Goal: Information Seeking & Learning: Learn about a topic

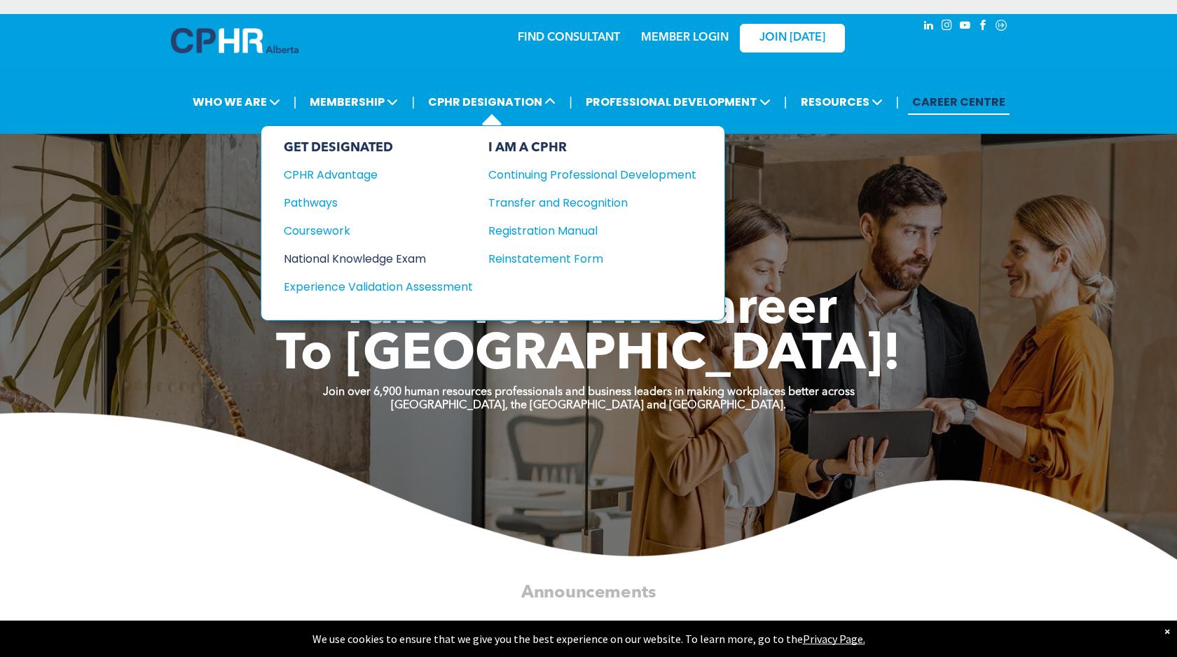
click at [364, 252] on div "National Knowledge Exam" at bounding box center [369, 259] width 170 height 18
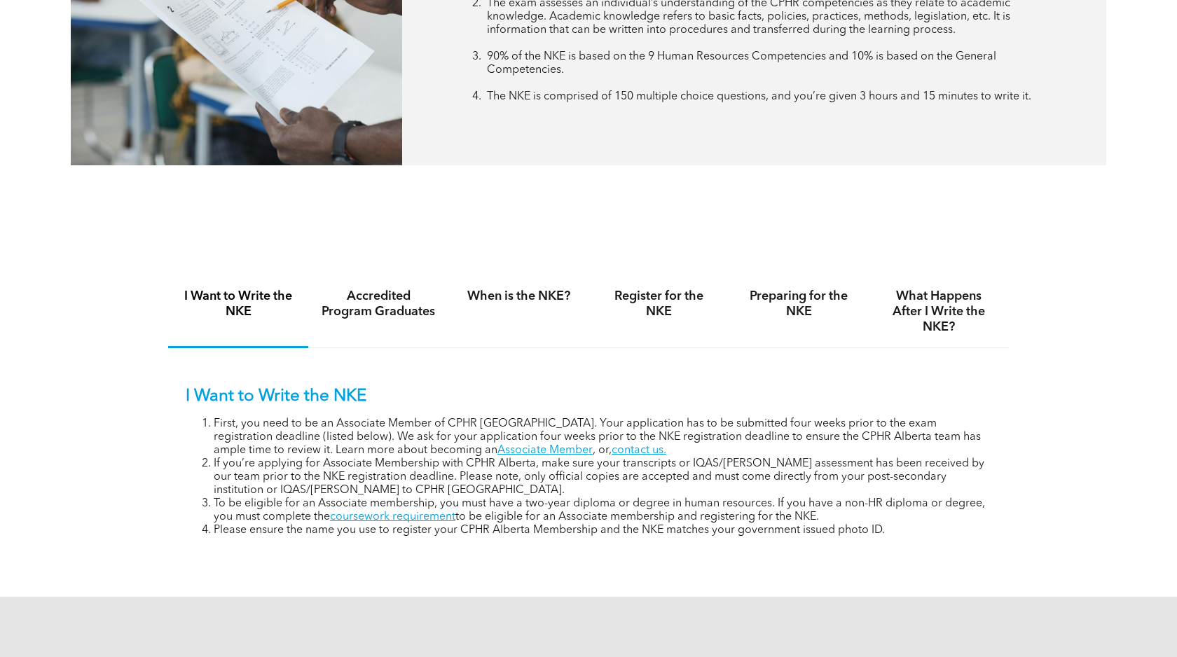
scroll to position [743, 0]
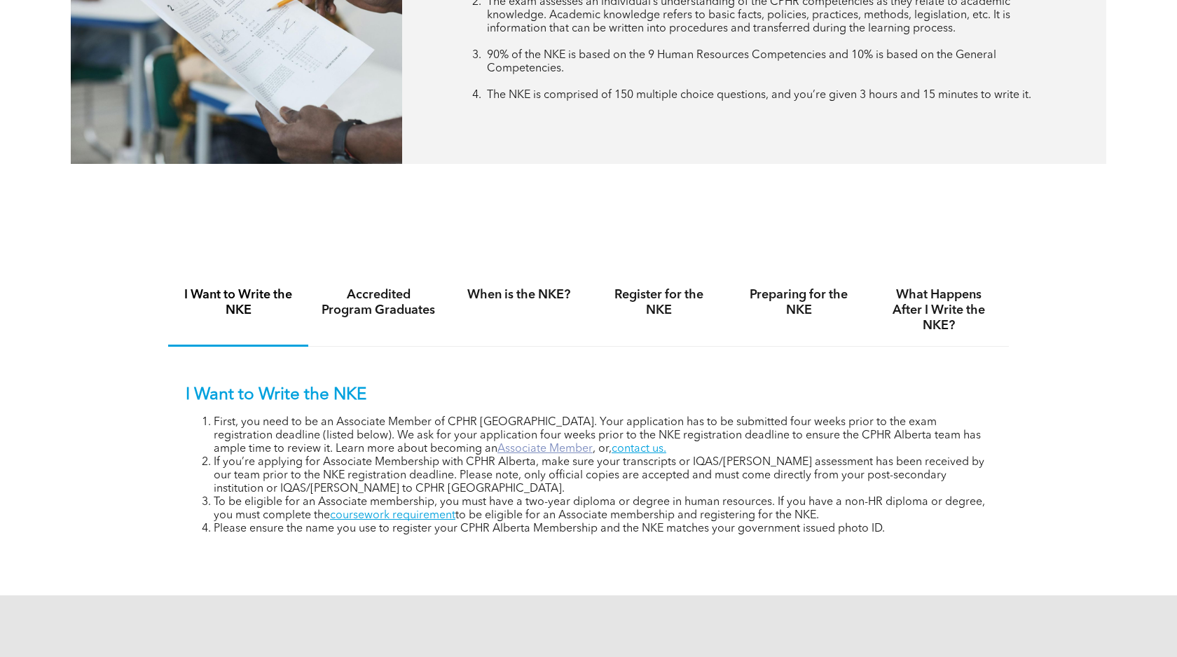
click at [497, 447] on link "Associate Member" at bounding box center [544, 448] width 95 height 11
click at [392, 311] on h4 "Accredited Program Graduates" at bounding box center [378, 302] width 115 height 31
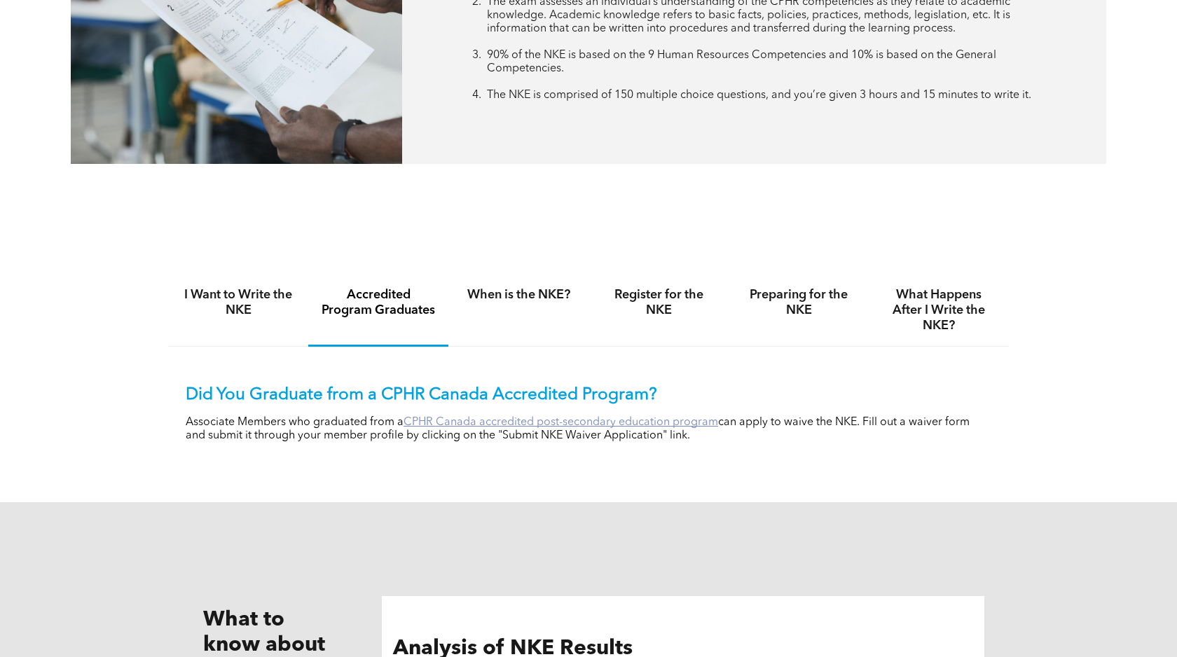
click at [569, 418] on link "CPHR Canada accredited post-secondary education program" at bounding box center [561, 422] width 315 height 11
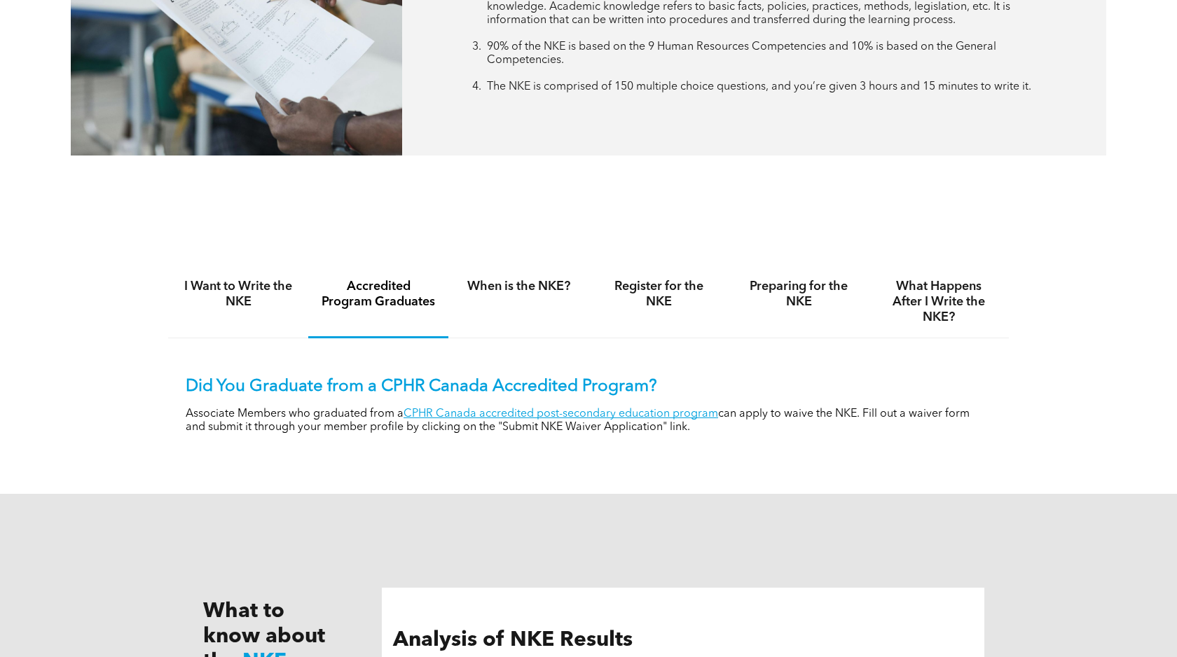
scroll to position [755, 0]
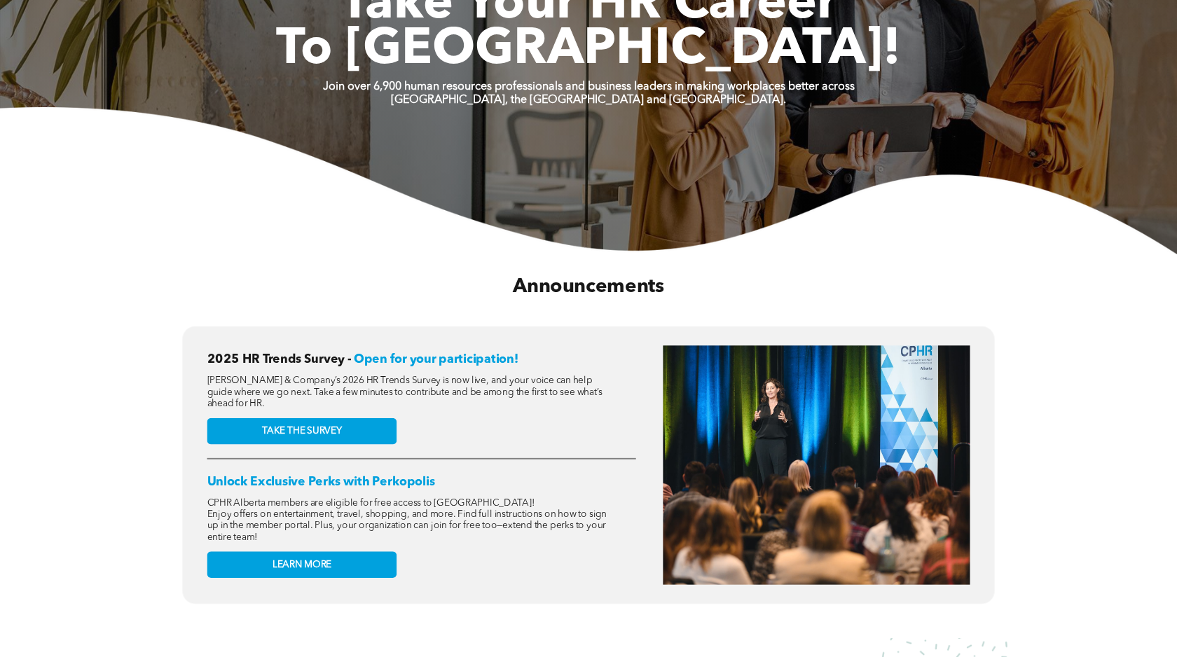
scroll to position [319, 0]
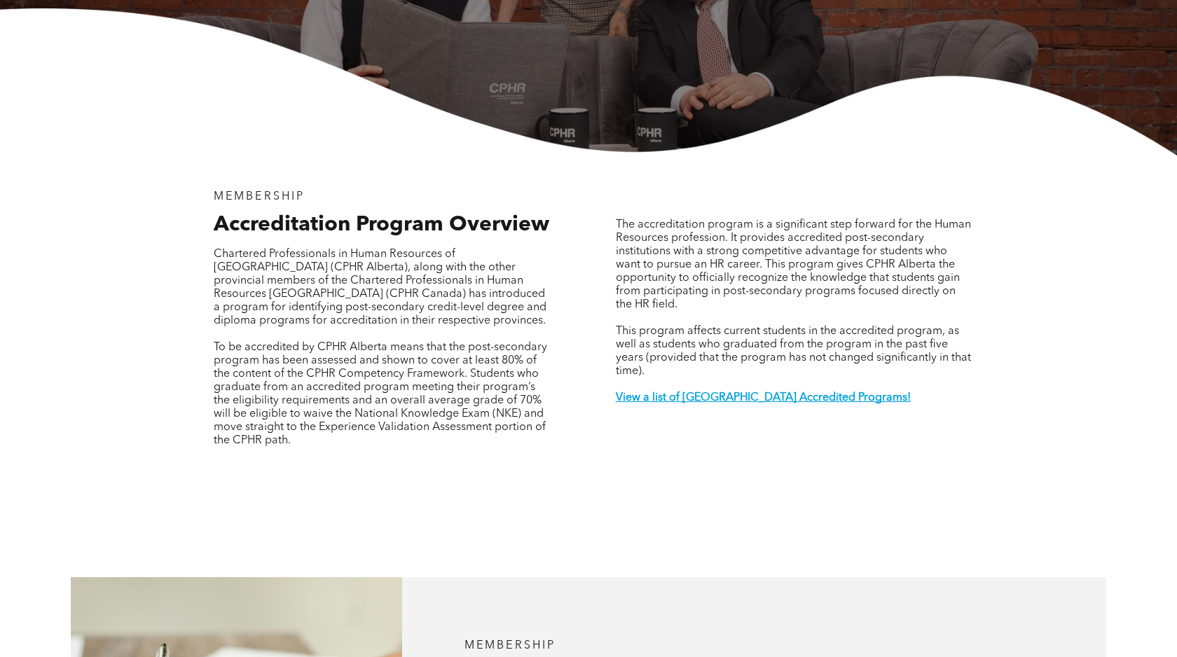
scroll to position [338, 0]
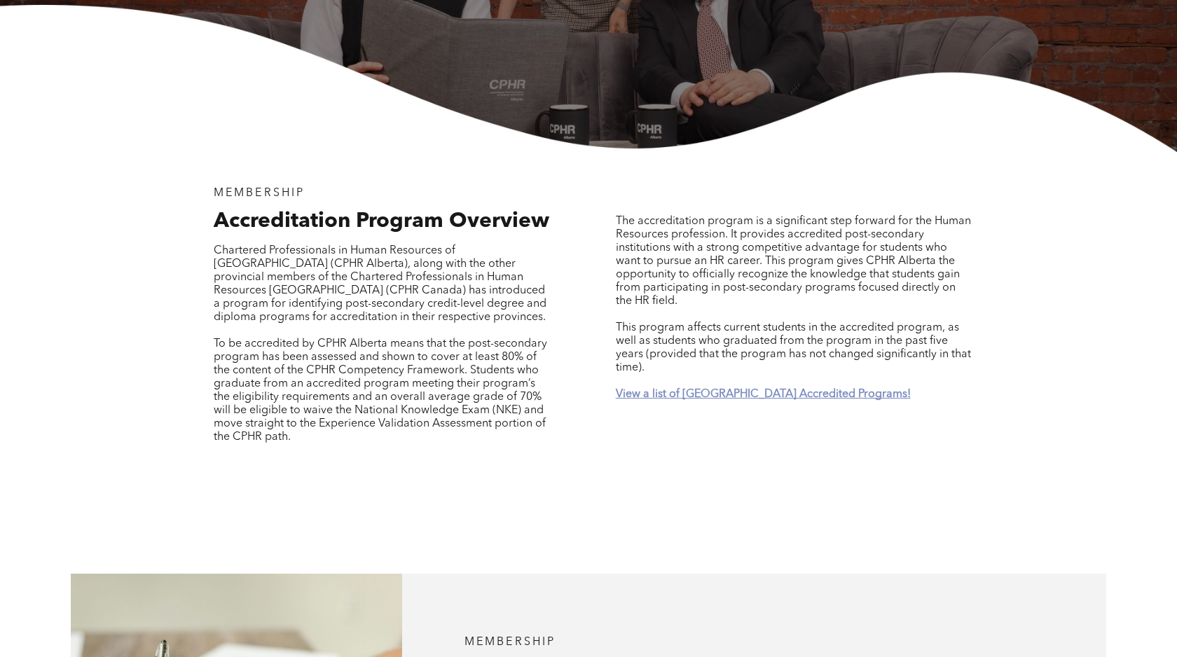
click at [669, 389] on strong "View a list of [GEOGRAPHIC_DATA] Accredited Programs!" at bounding box center [763, 394] width 295 height 11
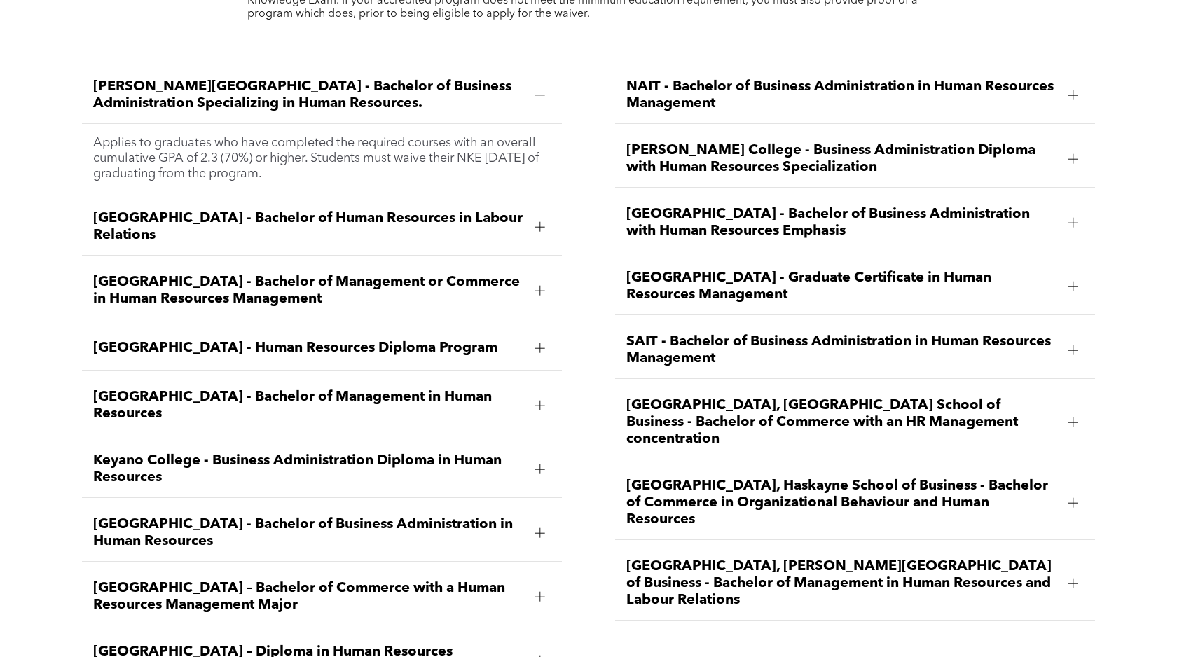
scroll to position [2032, 0]
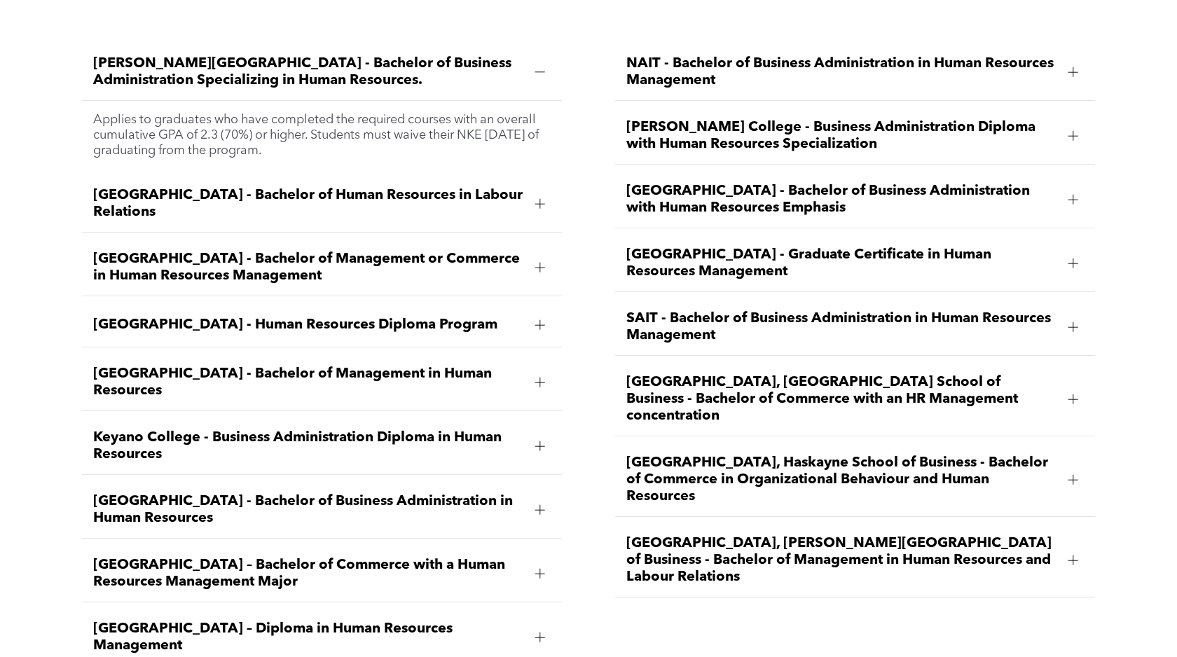
click at [1072, 560] on div at bounding box center [1073, 560] width 10 height 1
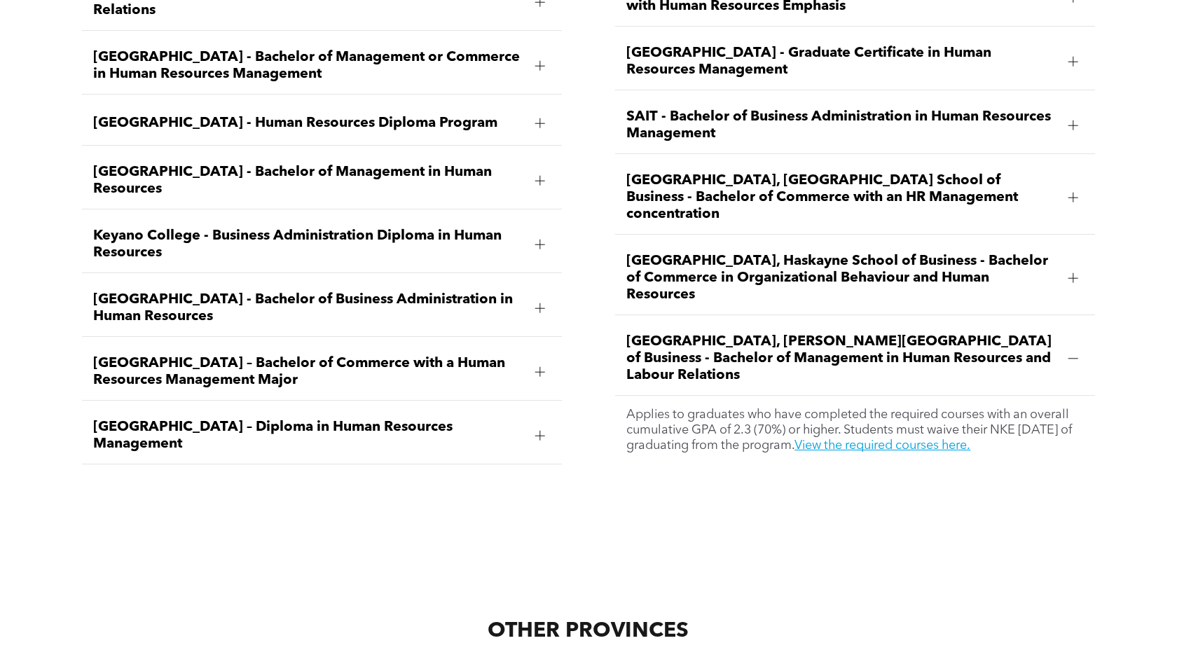
scroll to position [2239, 0]
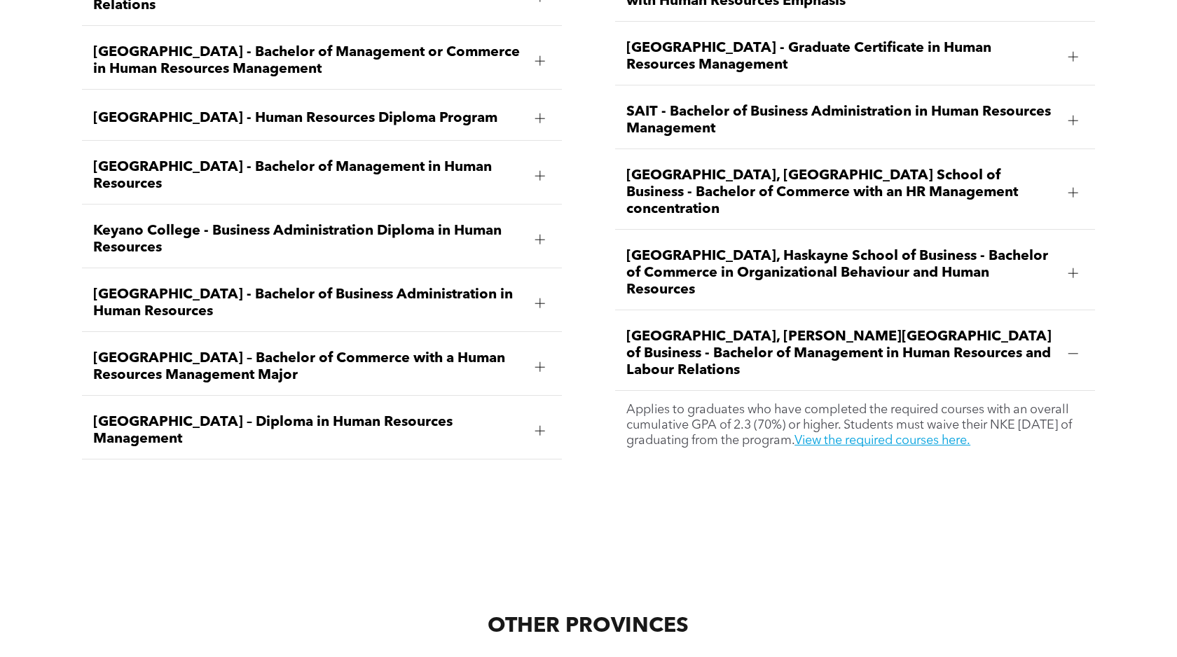
click at [1070, 268] on div at bounding box center [1073, 273] width 10 height 10
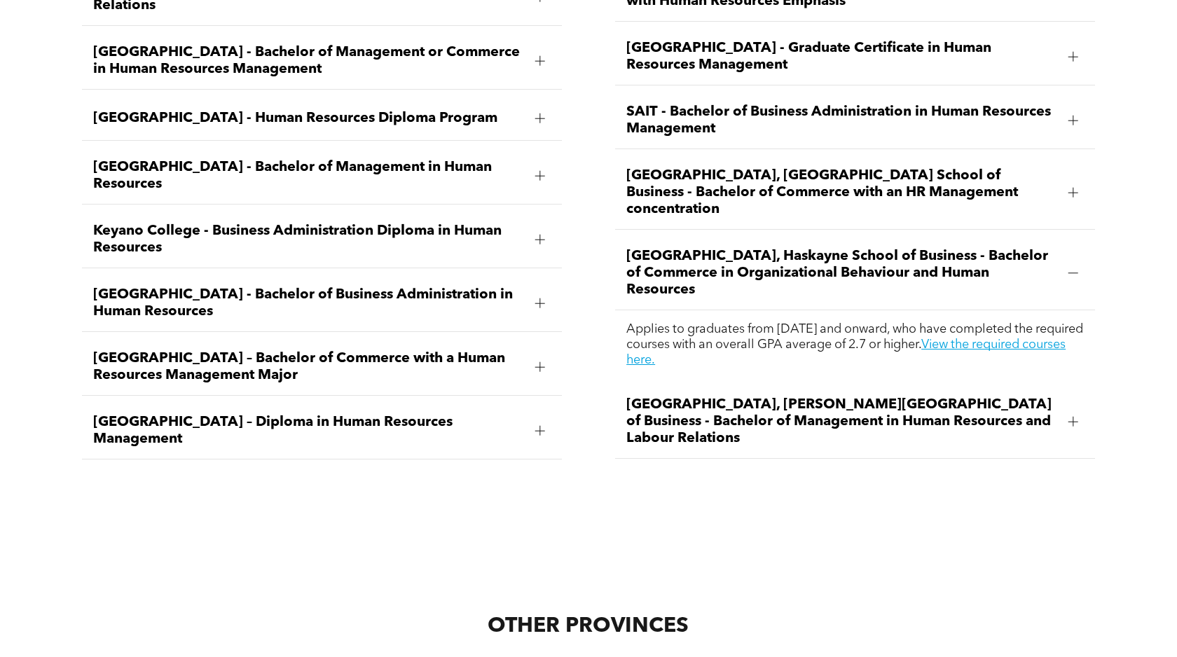
click at [1074, 182] on div at bounding box center [1073, 192] width 21 height 21
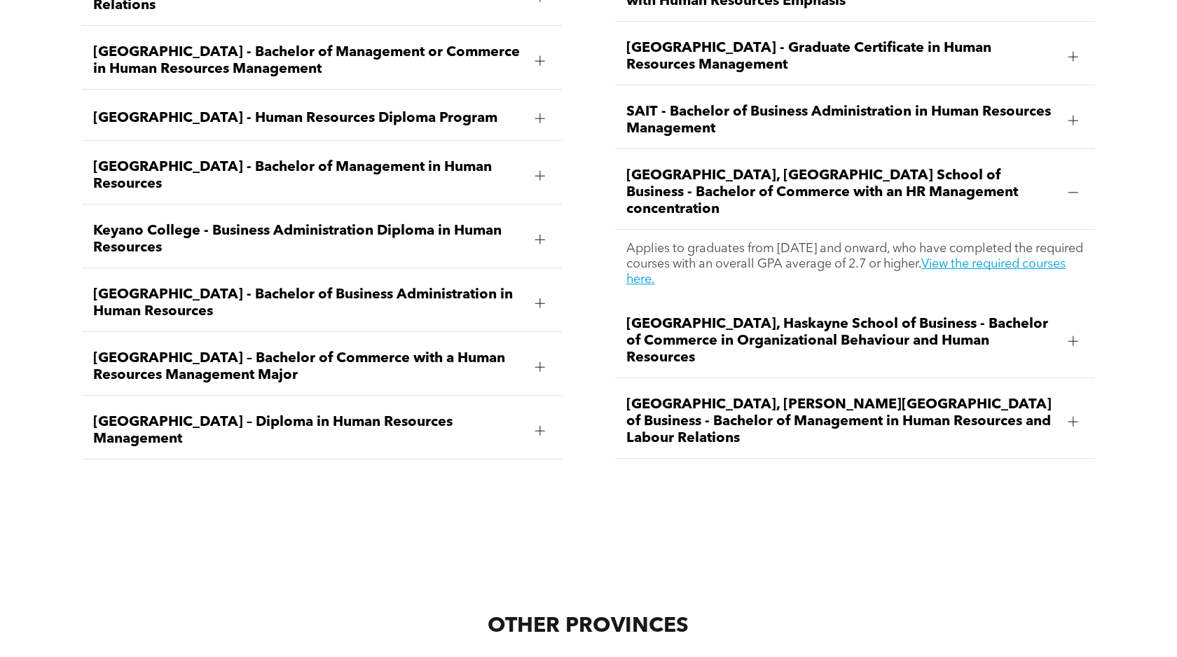
click at [1074, 110] on div at bounding box center [1073, 120] width 21 height 21
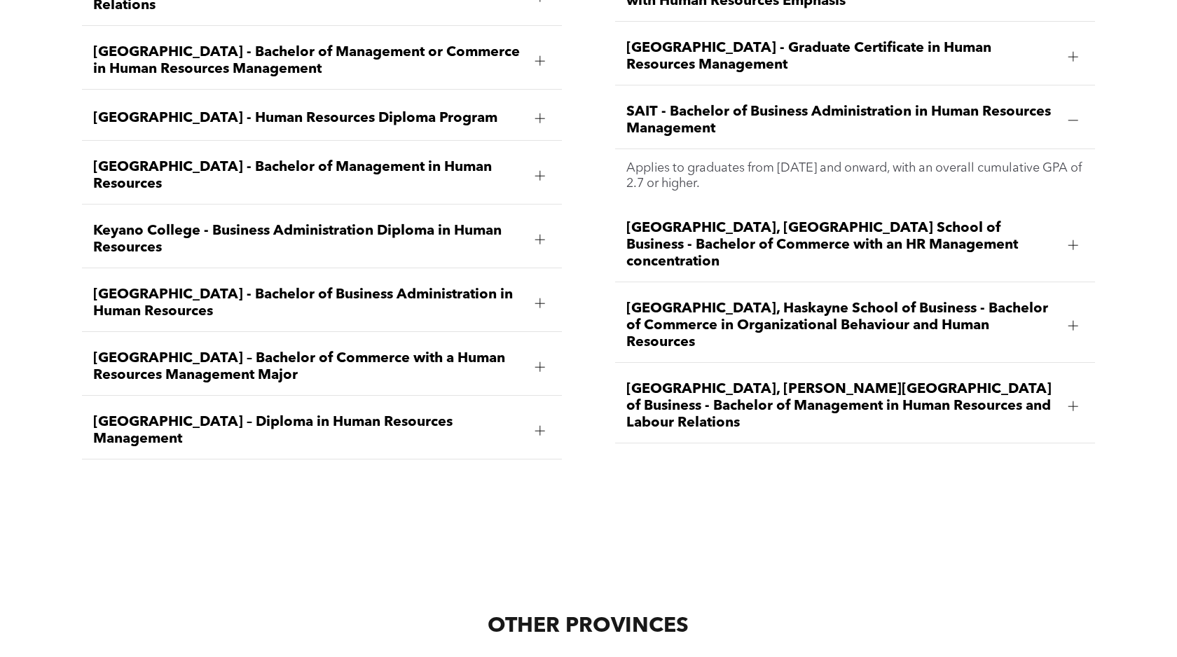
click at [1068, 46] on div at bounding box center [1073, 56] width 21 height 21
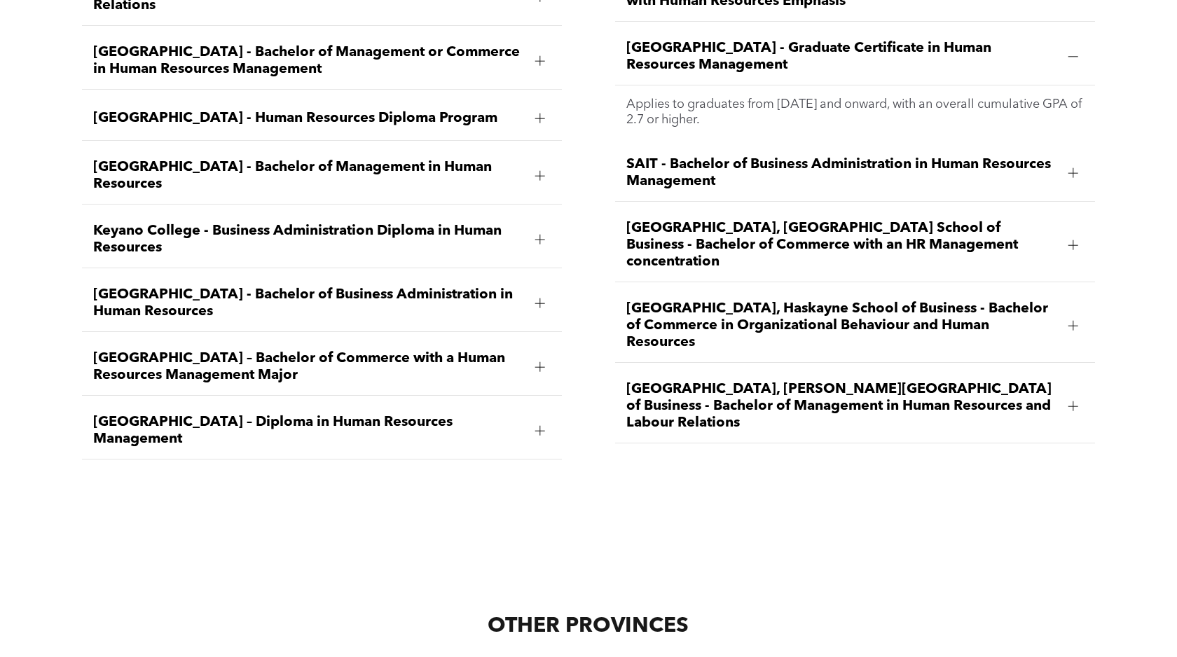
click at [539, 426] on div at bounding box center [539, 431] width 1 height 10
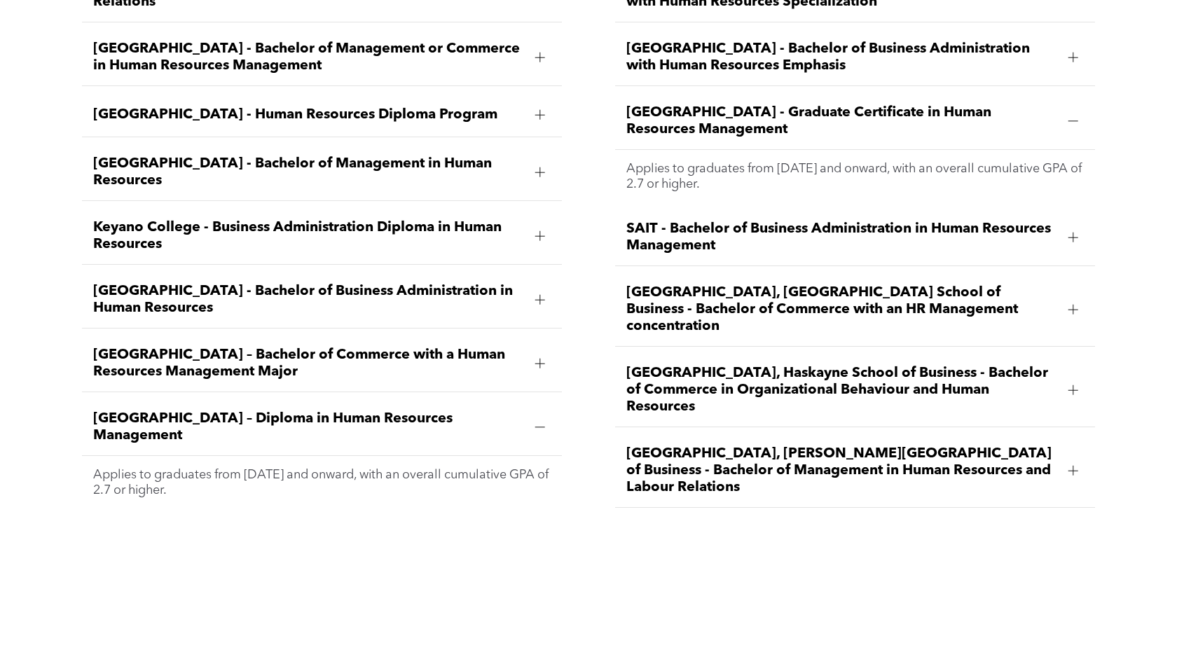
scroll to position [2171, 0]
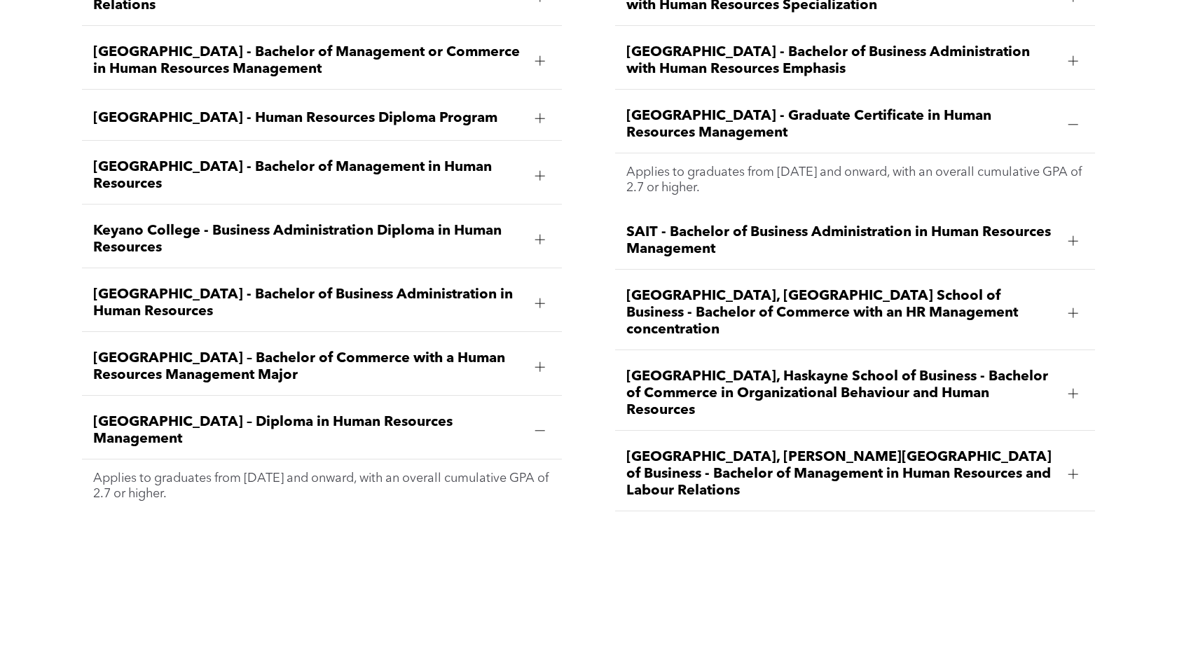
click at [834, 449] on span "University of Lethbridge, Dhillon School of Business - Bachelor of Management i…" at bounding box center [841, 474] width 431 height 50
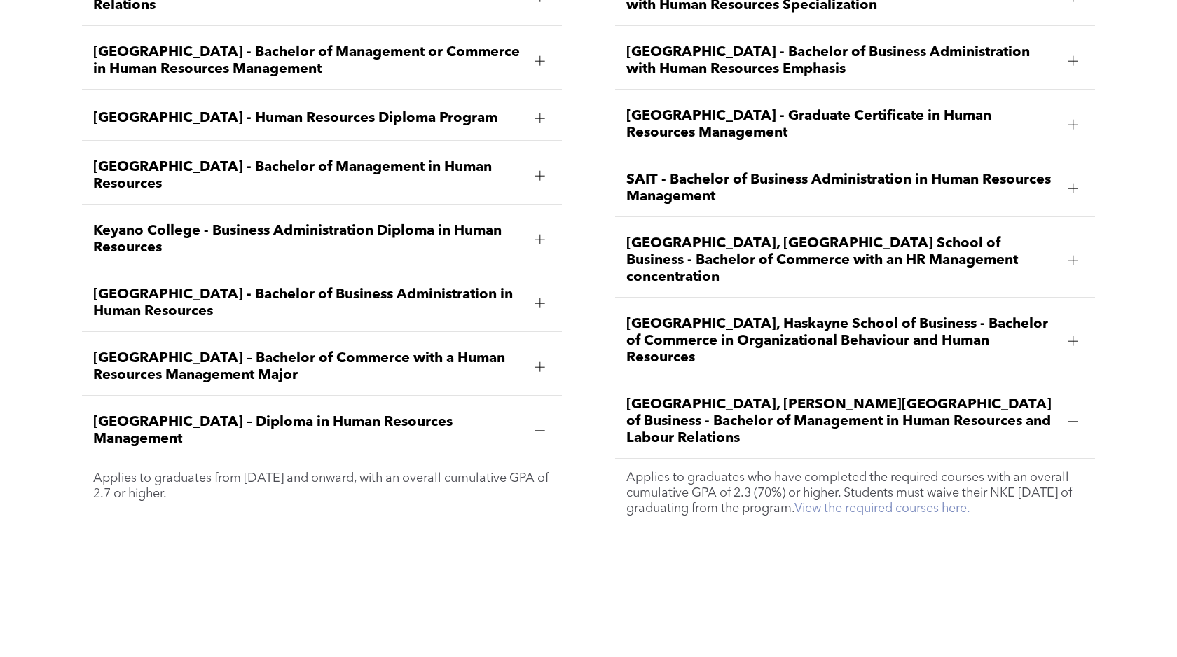
click at [896, 502] on link "View the required courses here." at bounding box center [883, 508] width 176 height 13
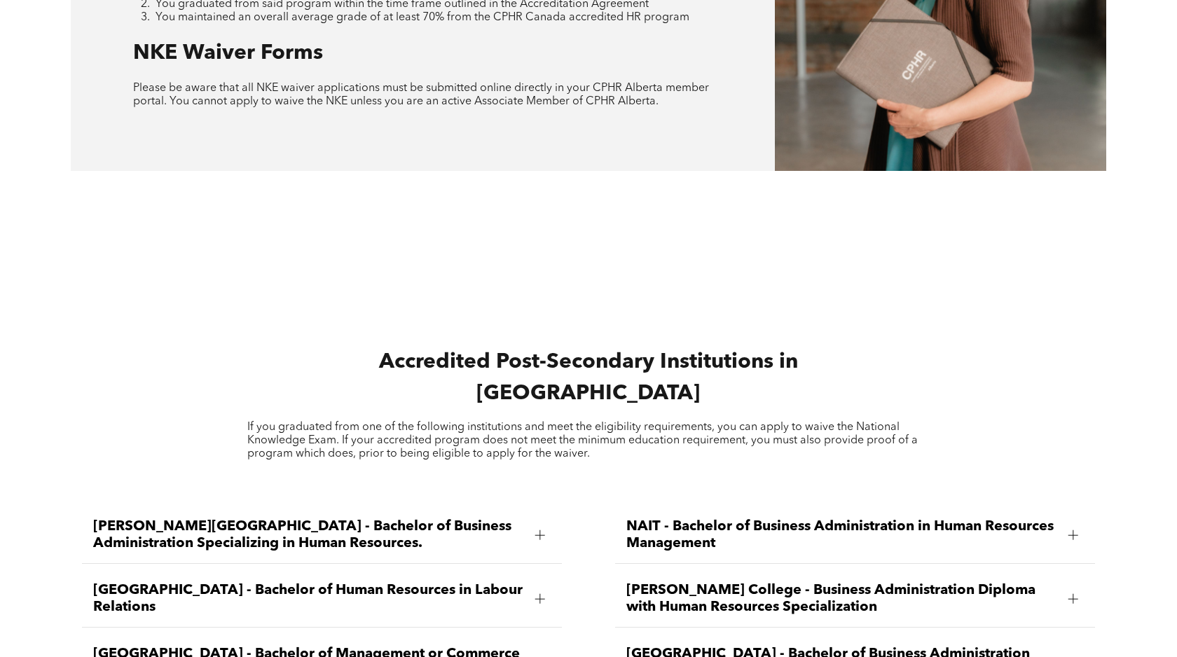
scroll to position [0, 0]
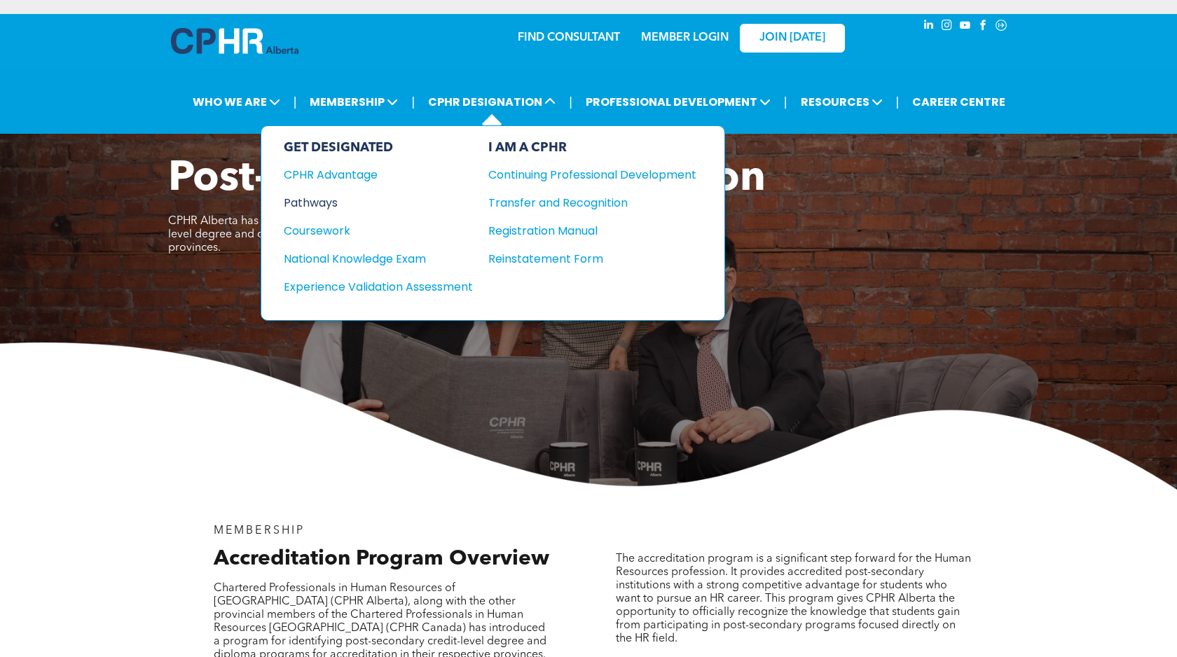
click at [323, 204] on div "Pathways" at bounding box center [369, 203] width 170 height 18
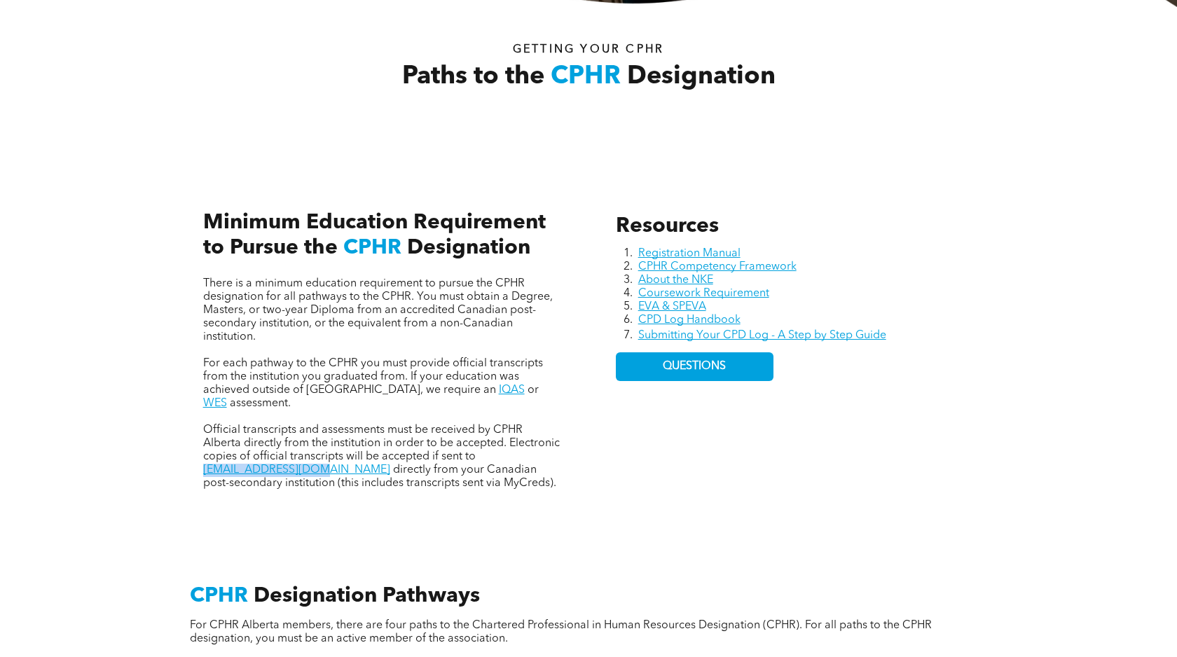
scroll to position [502, 0]
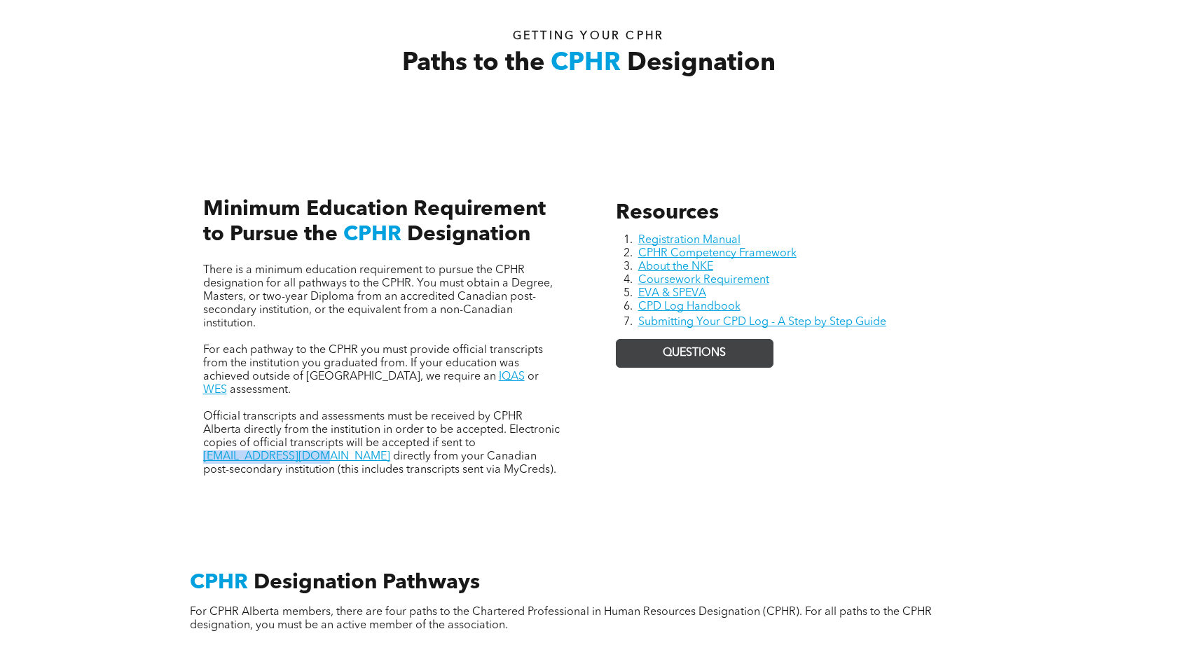
click at [678, 359] on link "QUESTIONS" at bounding box center [695, 353] width 158 height 29
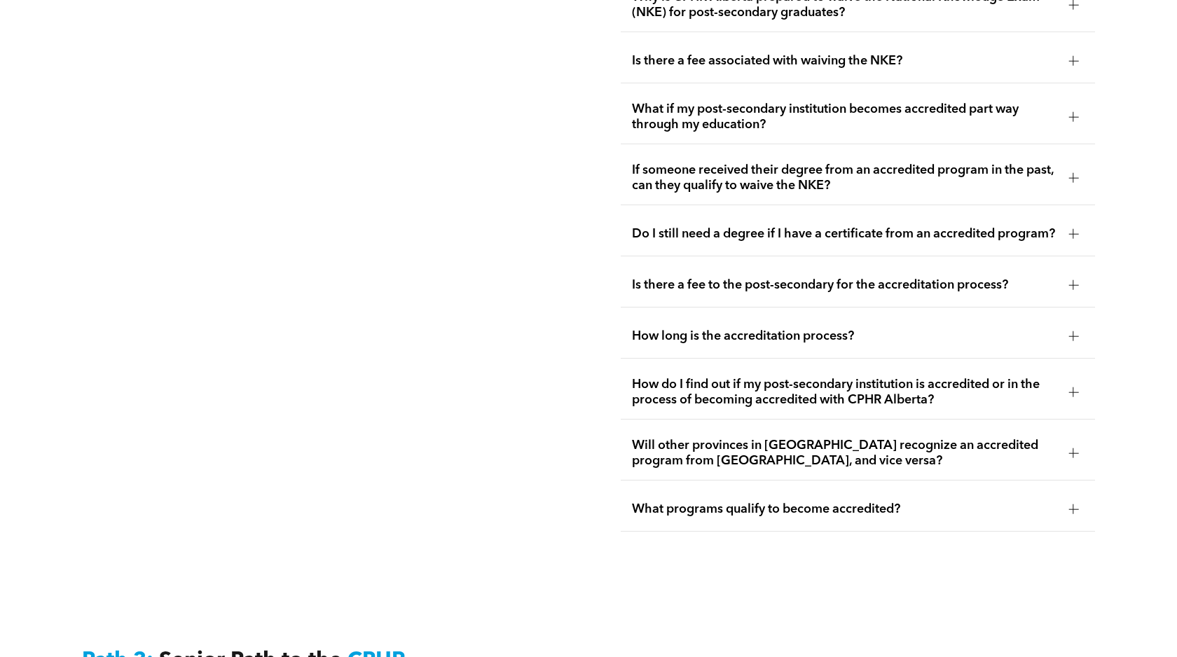
scroll to position [2824, 0]
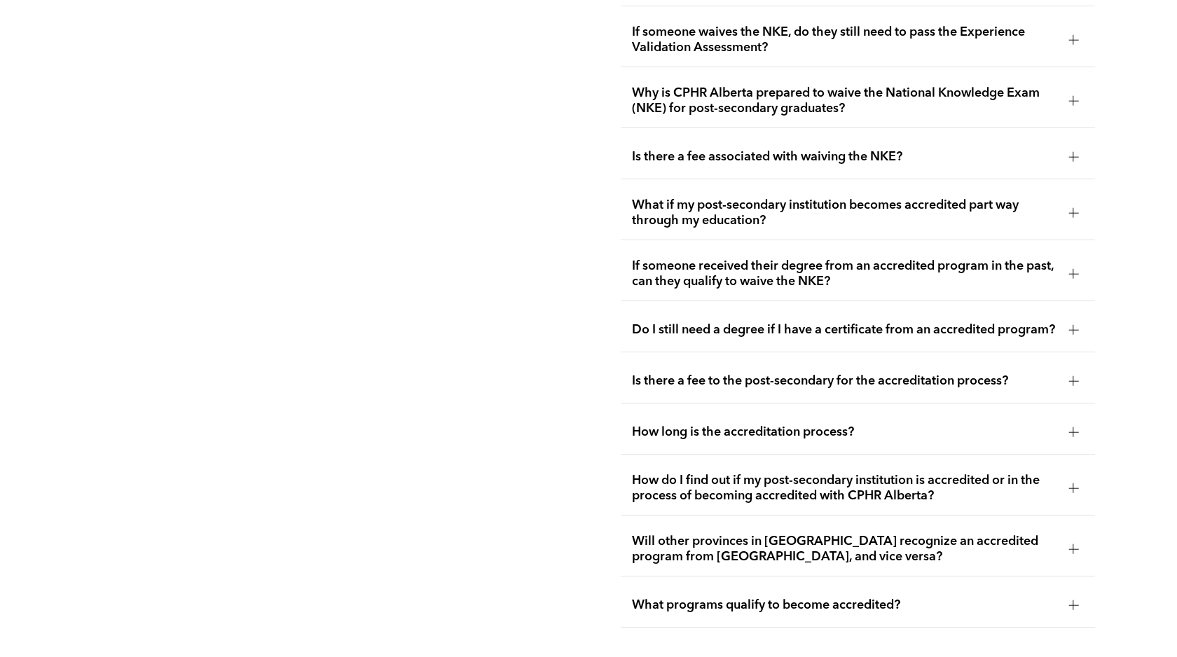
click at [781, 411] on div "How long is the accreditation process?" at bounding box center [858, 433] width 475 height 44
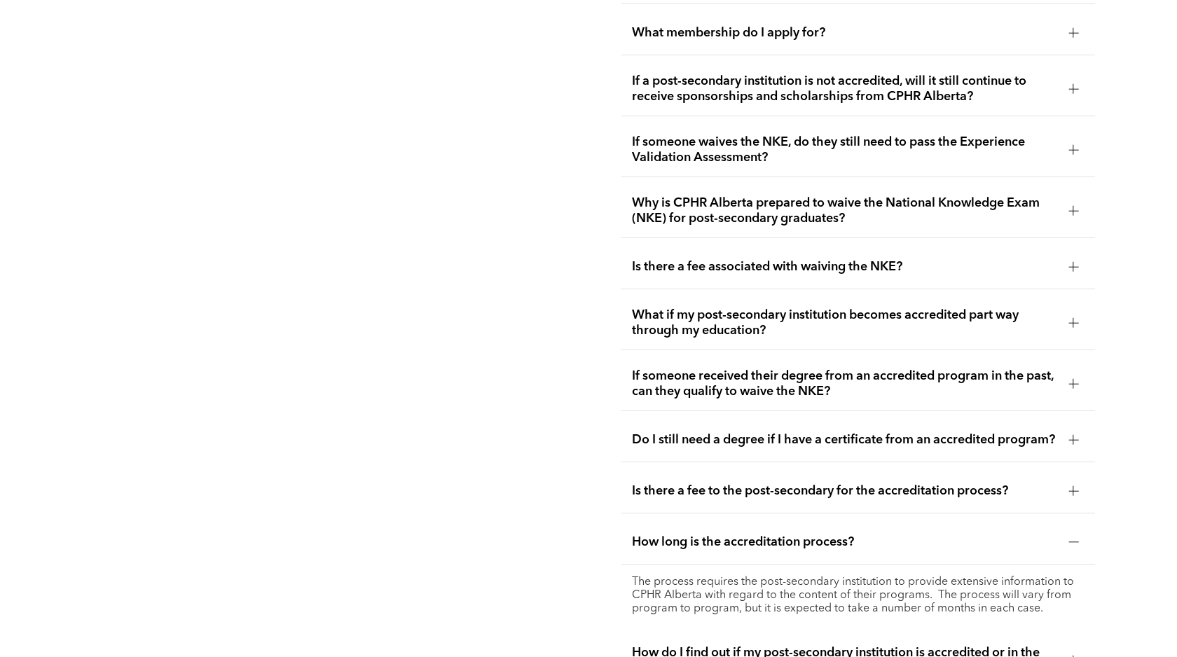
scroll to position [2711, 0]
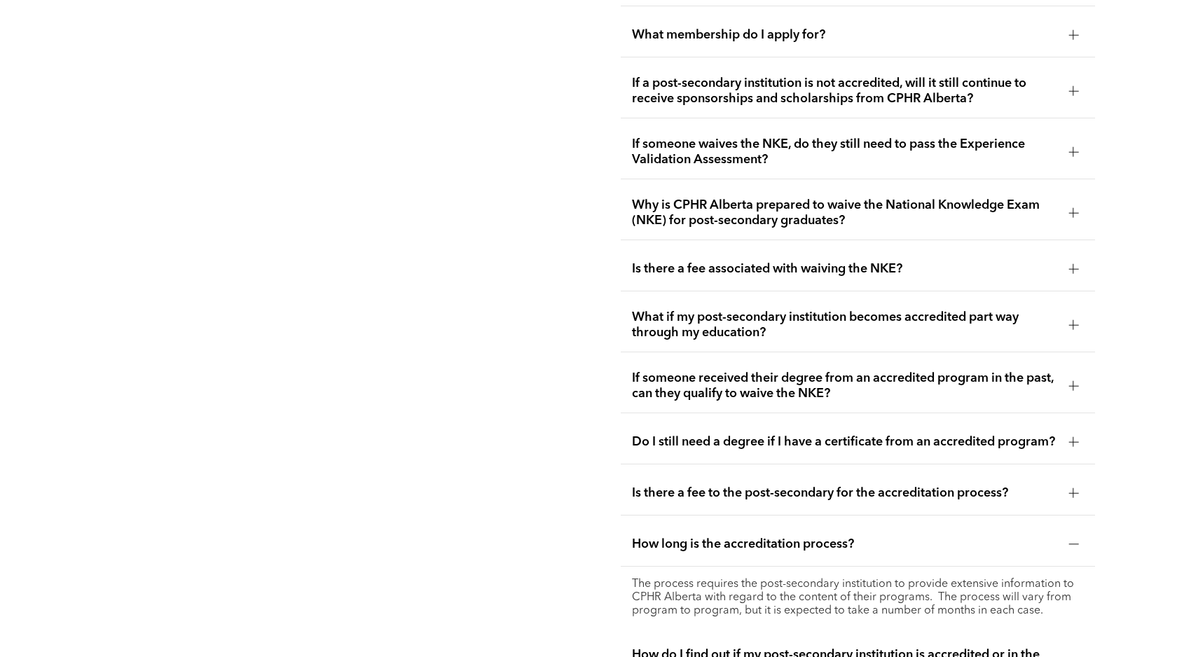
click at [816, 205] on span "Why is CPHR Alberta prepared to waive the National Knowledge Exam (NKE) for pos…" at bounding box center [845, 213] width 426 height 31
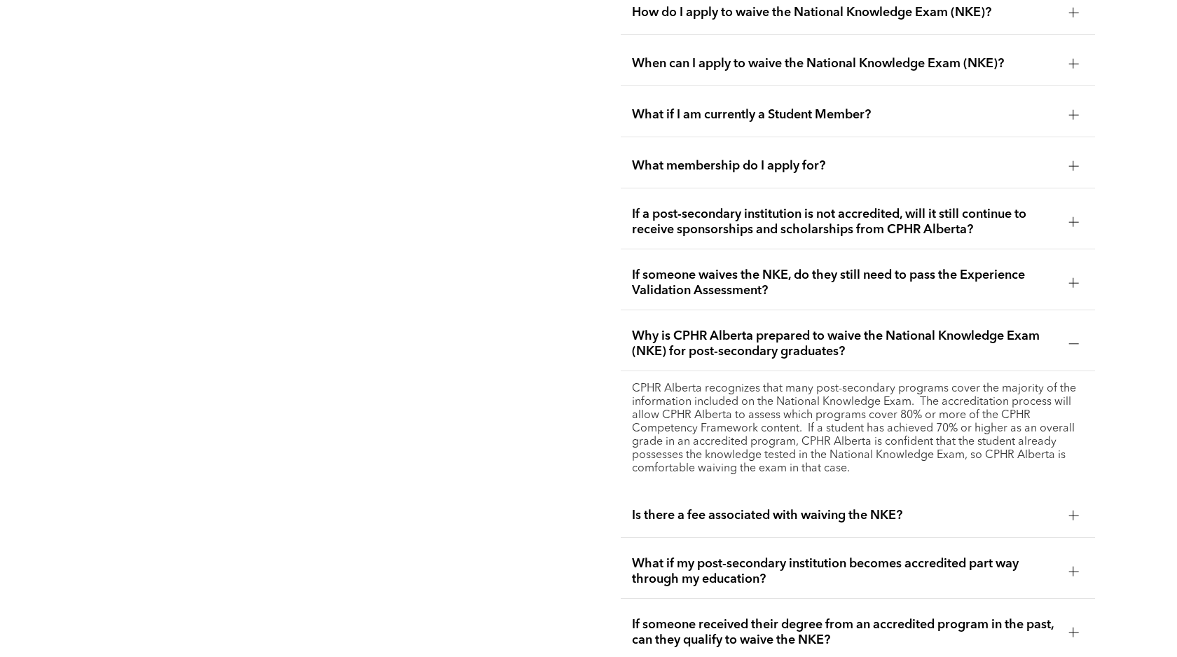
scroll to position [2576, 0]
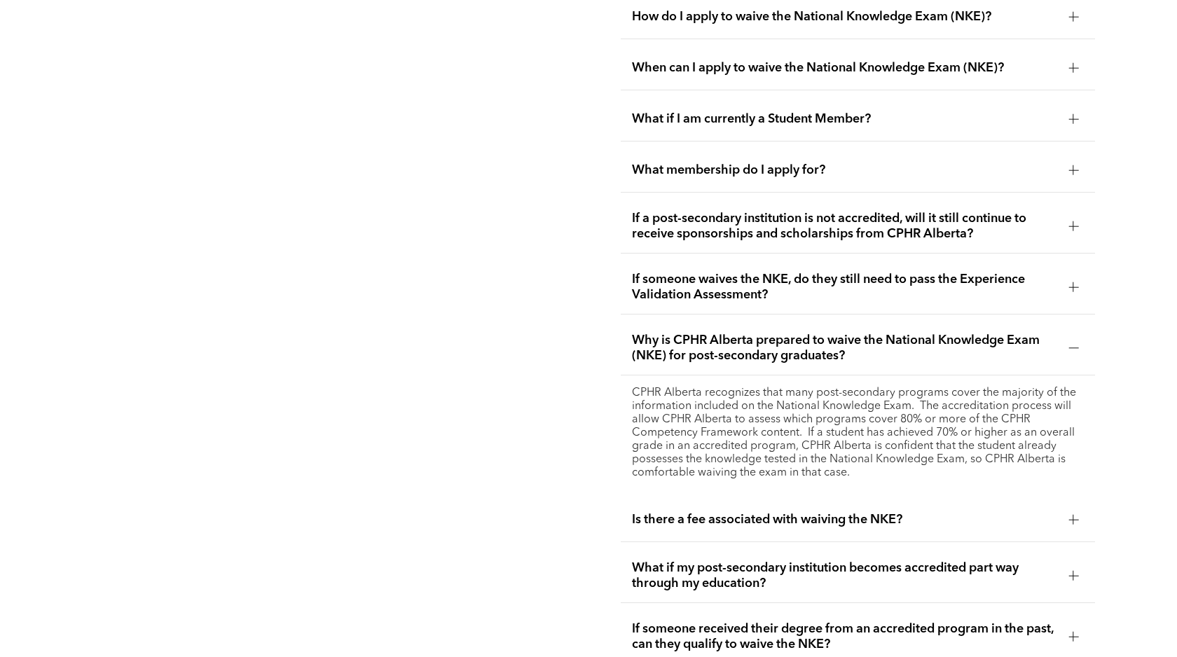
click at [792, 273] on span "If someone waives the NKE, do they still need to pass the Experience Validation…" at bounding box center [845, 287] width 426 height 31
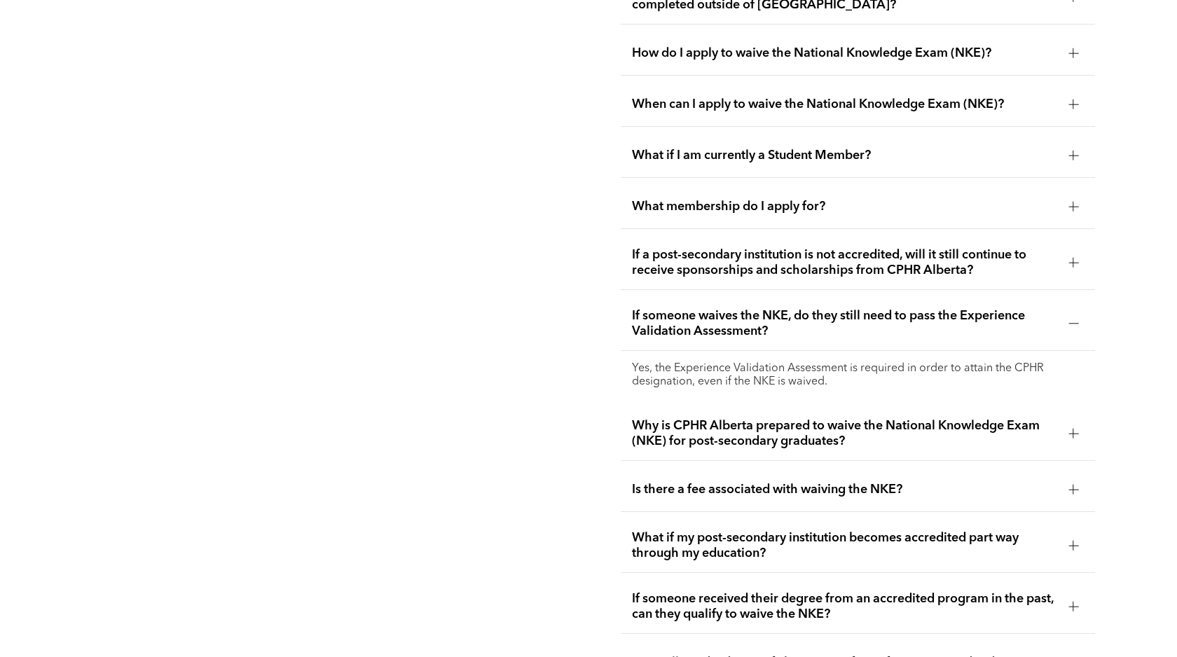
scroll to position [2538, 0]
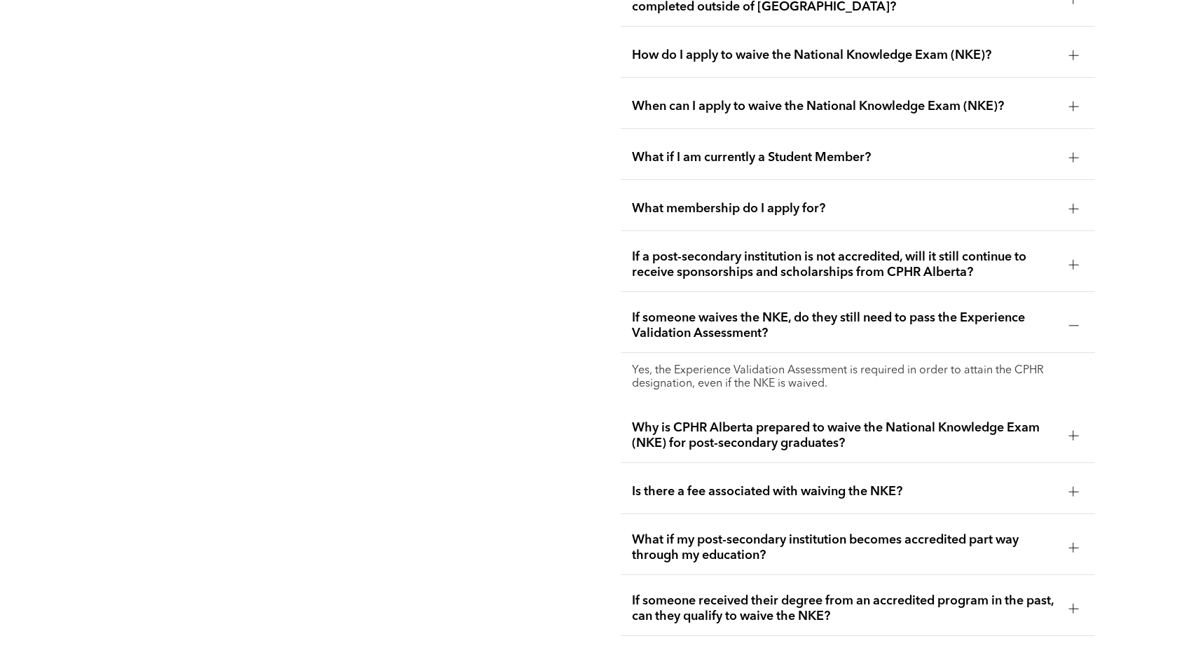
click at [790, 260] on span "If a post-secondary institution is not accredited, will it still continue to re…" at bounding box center [845, 264] width 426 height 31
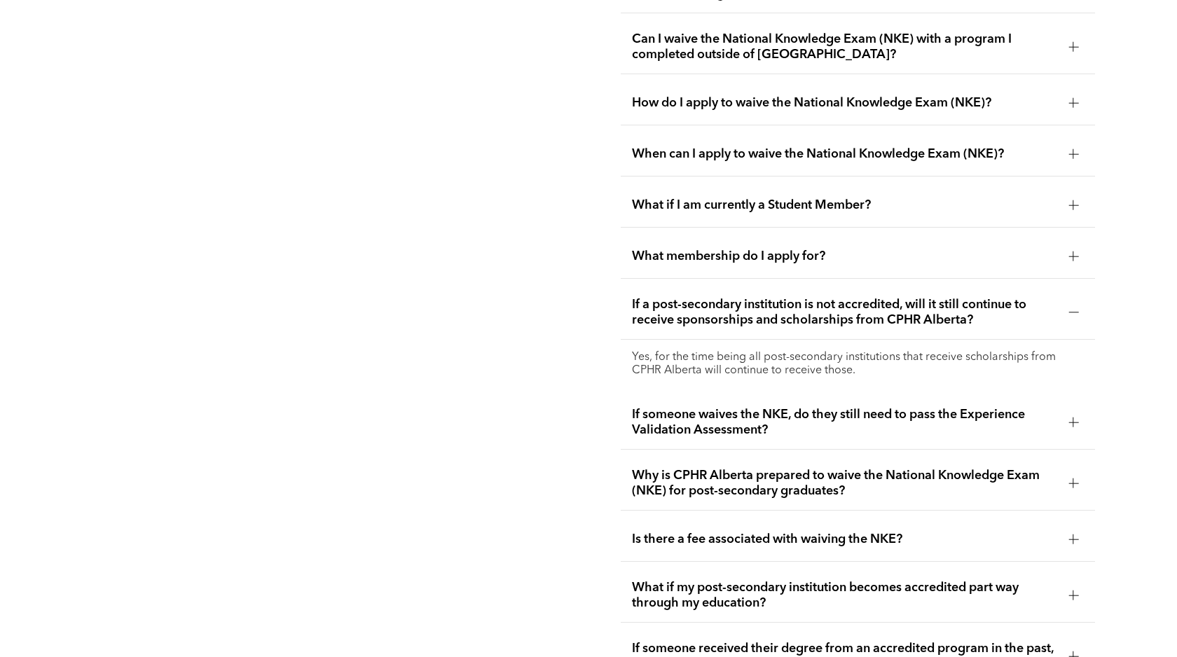
scroll to position [2489, 0]
click at [736, 252] on div "What membership do I apply for?" at bounding box center [858, 258] width 475 height 44
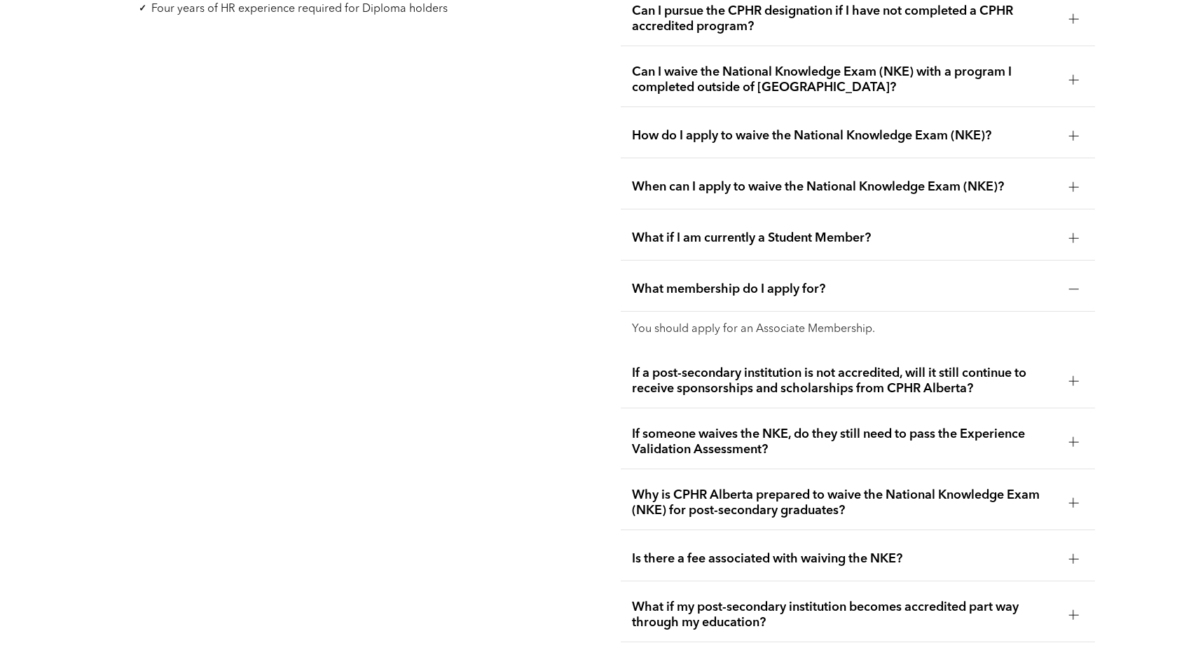
scroll to position [2442, 0]
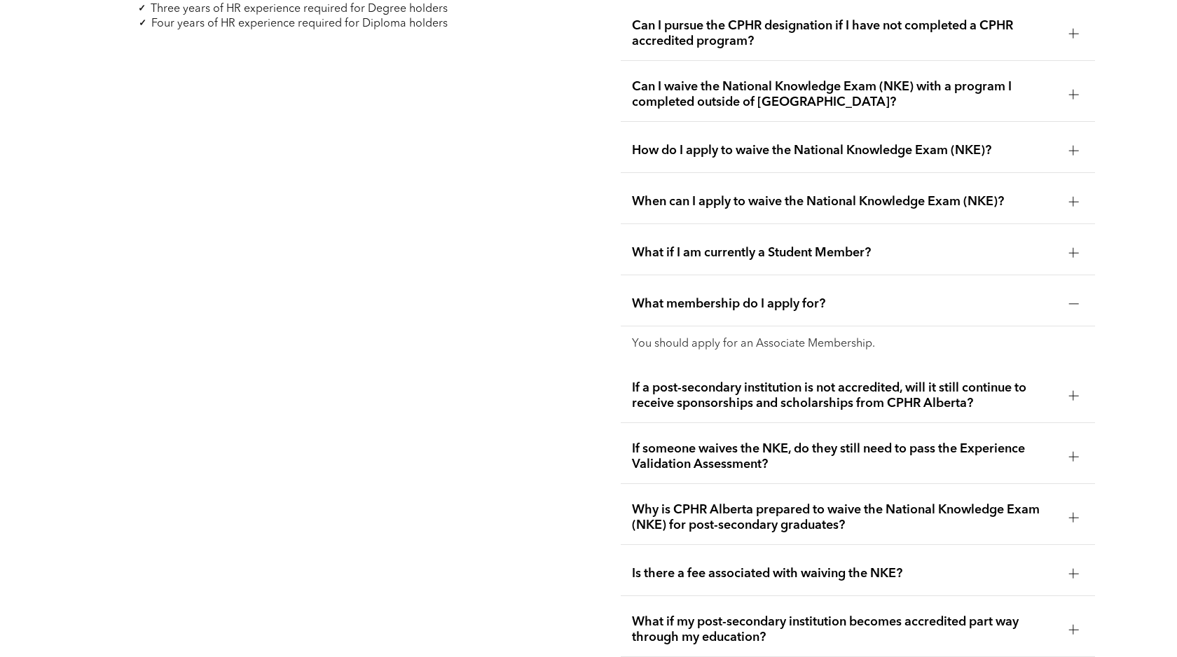
click at [730, 245] on span "What if I am currently a Student Member?" at bounding box center [845, 252] width 426 height 15
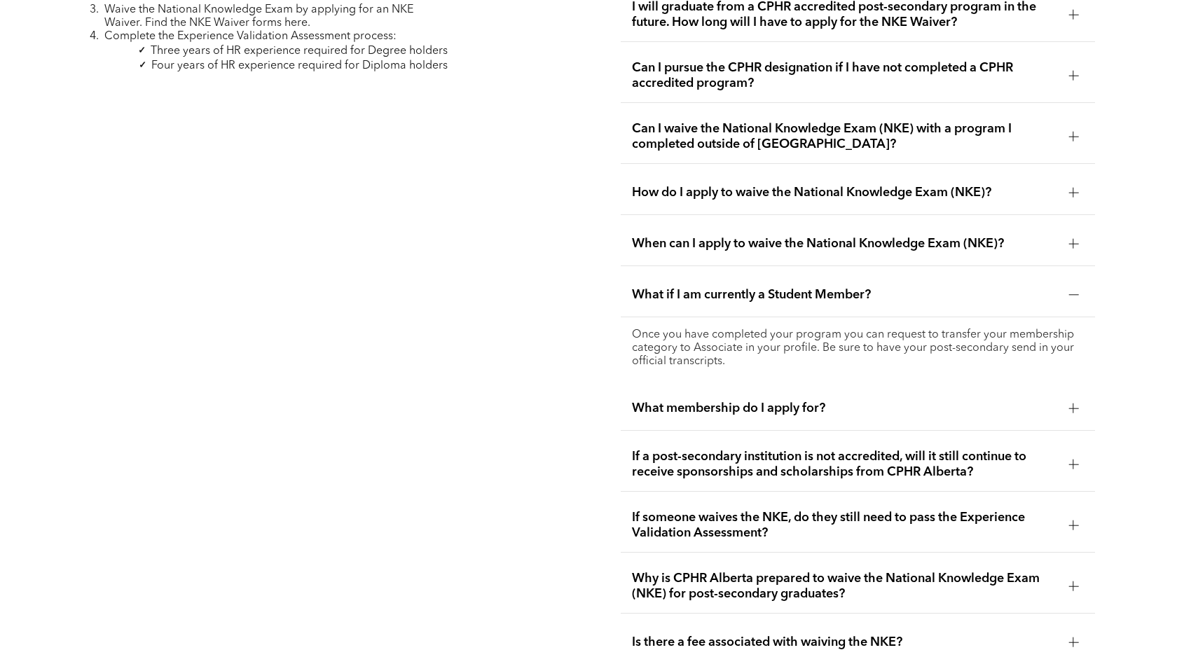
scroll to position [2398, 0]
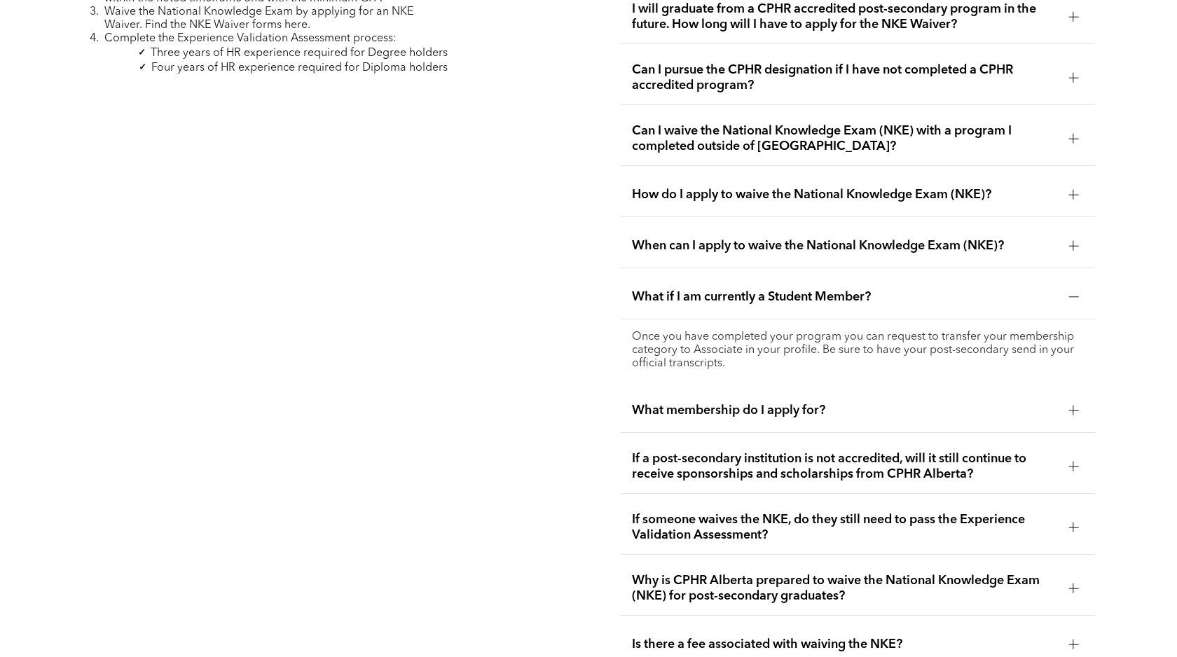
click at [928, 238] on span "When can I apply to waive the National Knowledge Exam (NKE)?" at bounding box center [845, 245] width 426 height 15
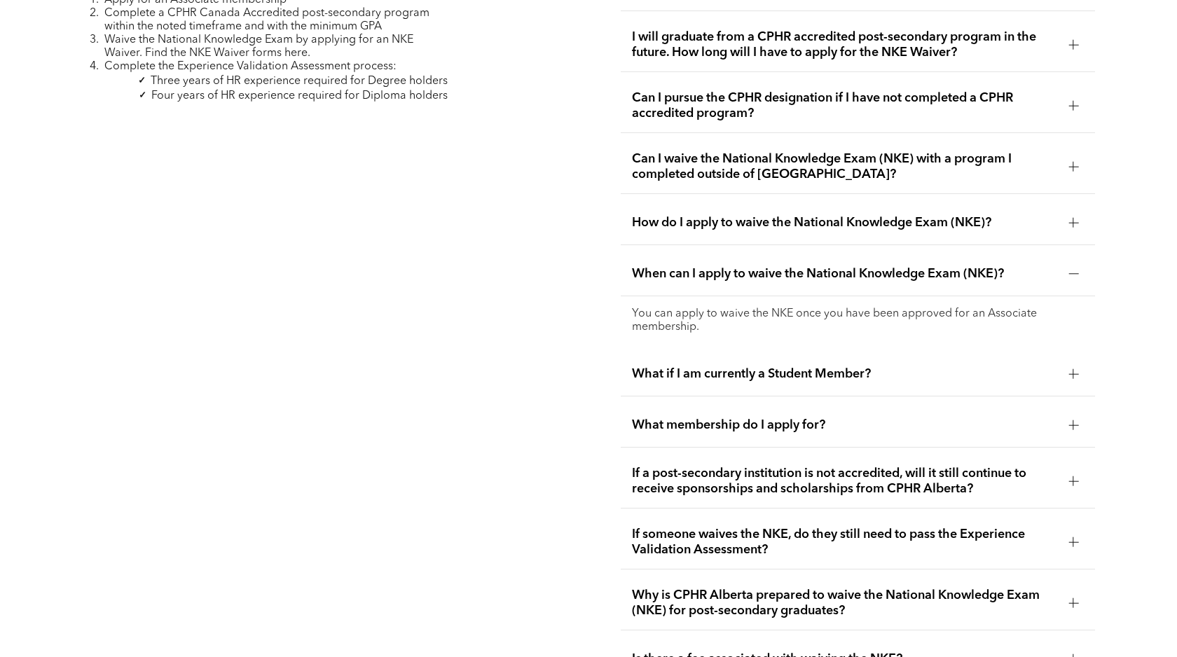
scroll to position [2353, 0]
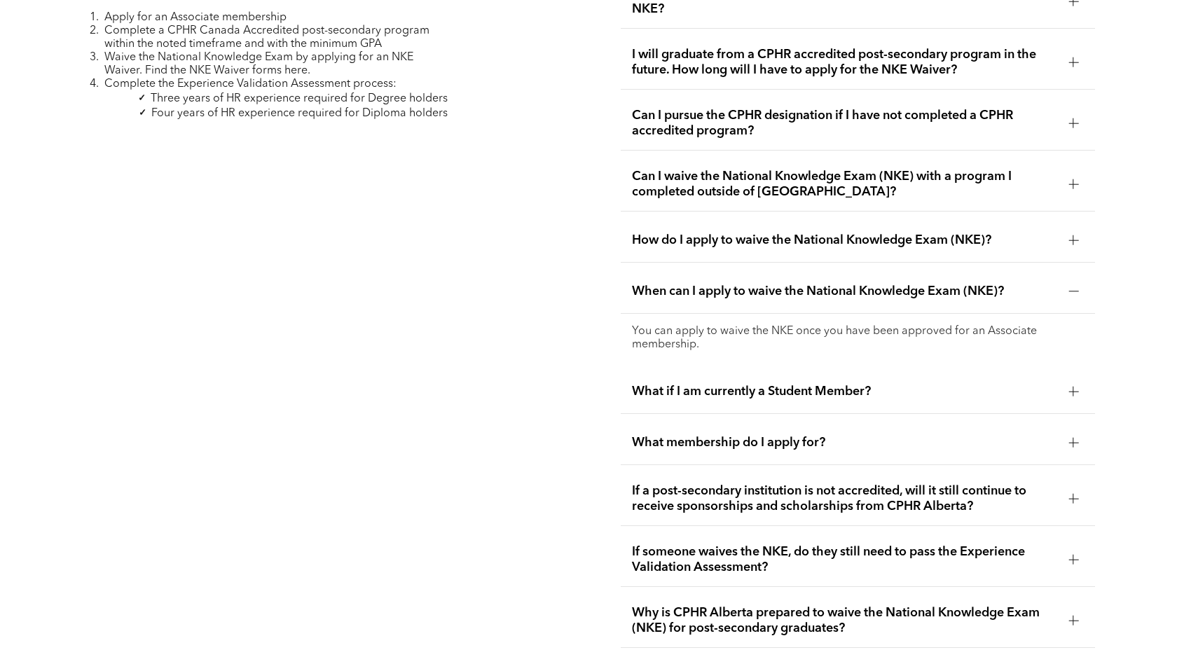
click at [809, 233] on div "How do I apply to waive the National Knowledge Exam (NKE)?" at bounding box center [858, 241] width 475 height 44
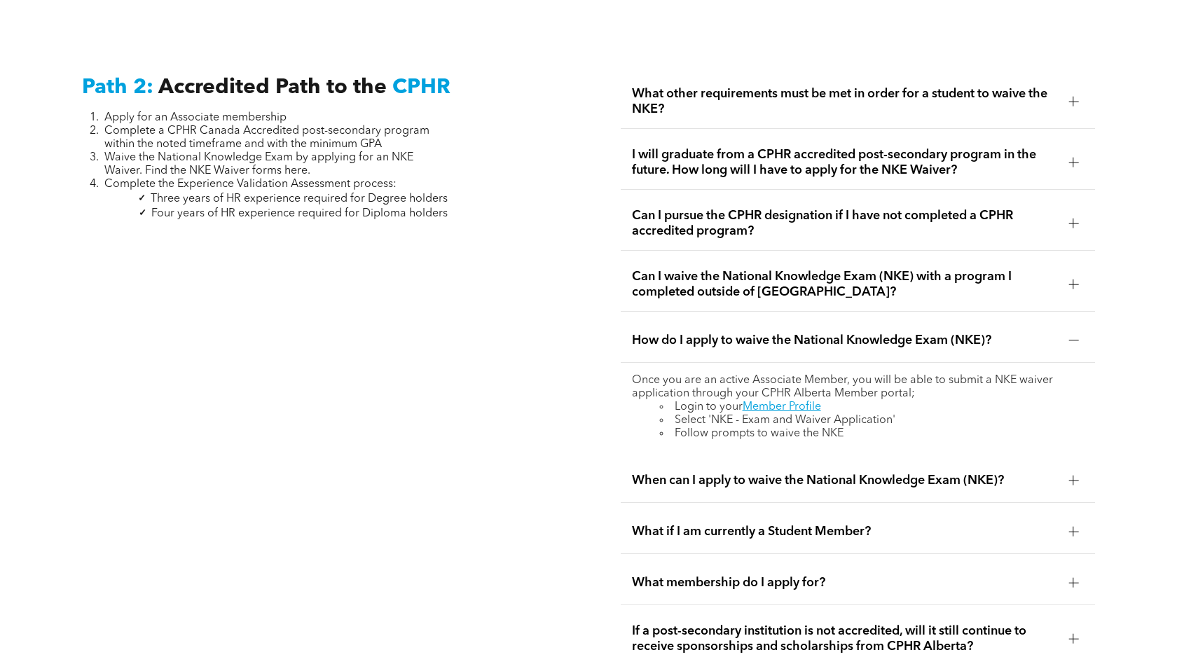
scroll to position [2243, 0]
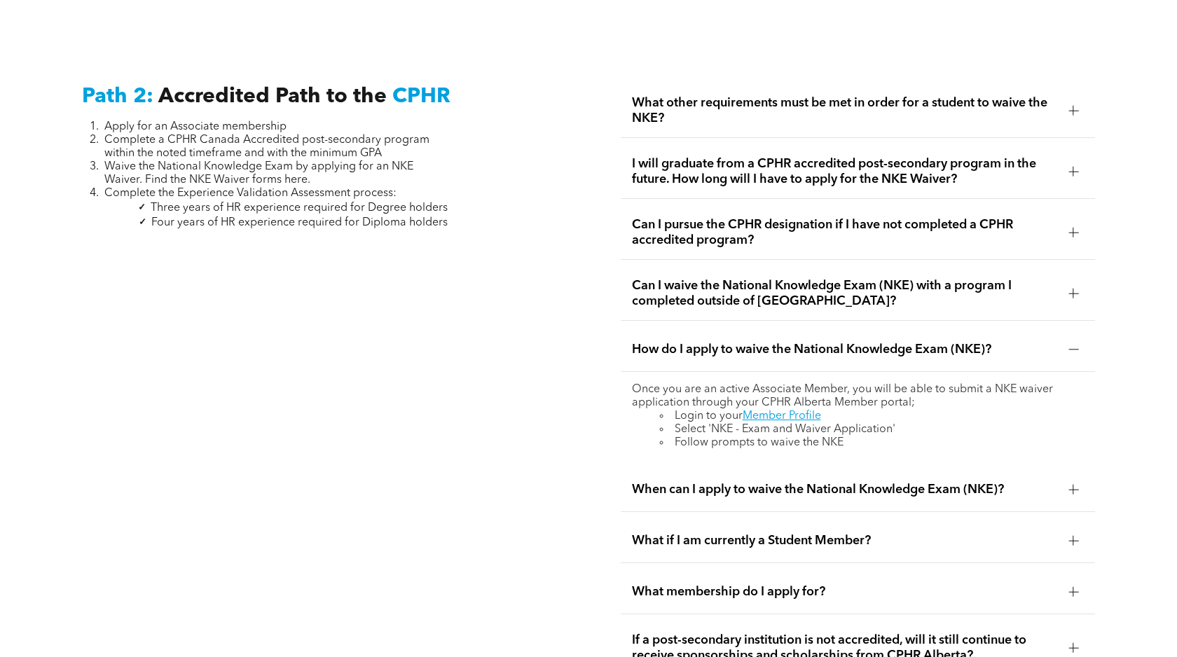
click at [792, 217] on span "Can I pursue the CPHR designation if I have not completed a CPHR accredited pro…" at bounding box center [845, 232] width 426 height 31
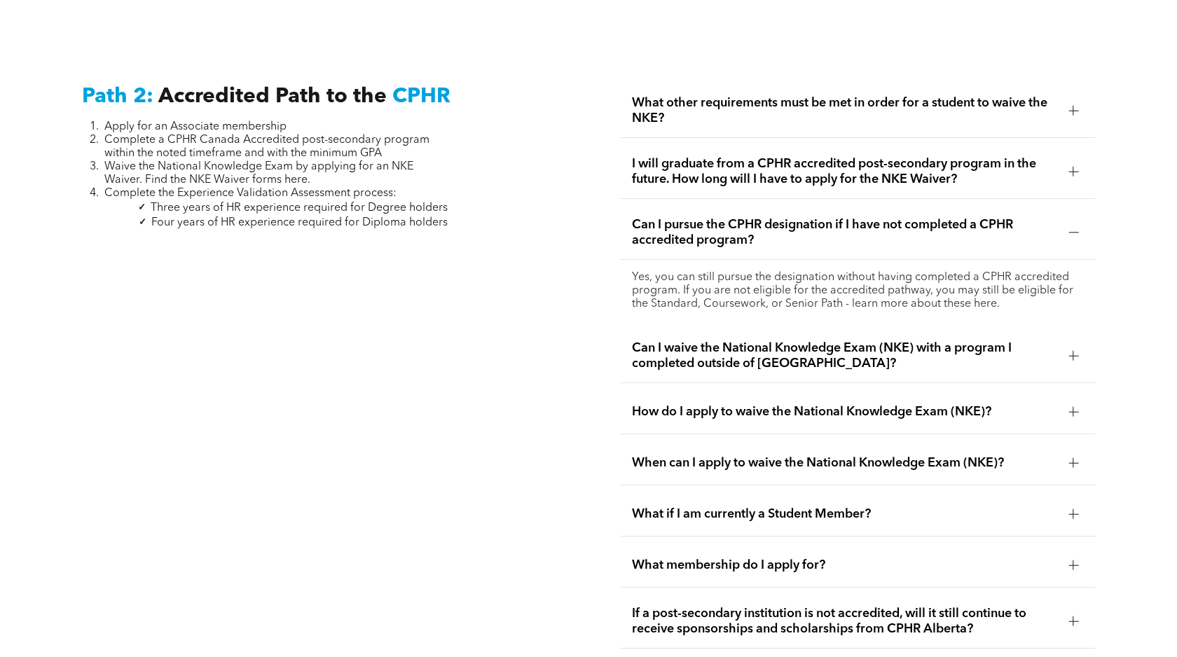
click at [793, 217] on span "Can I pursue the CPHR designation if I have not completed a CPHR accredited pro…" at bounding box center [845, 232] width 426 height 31
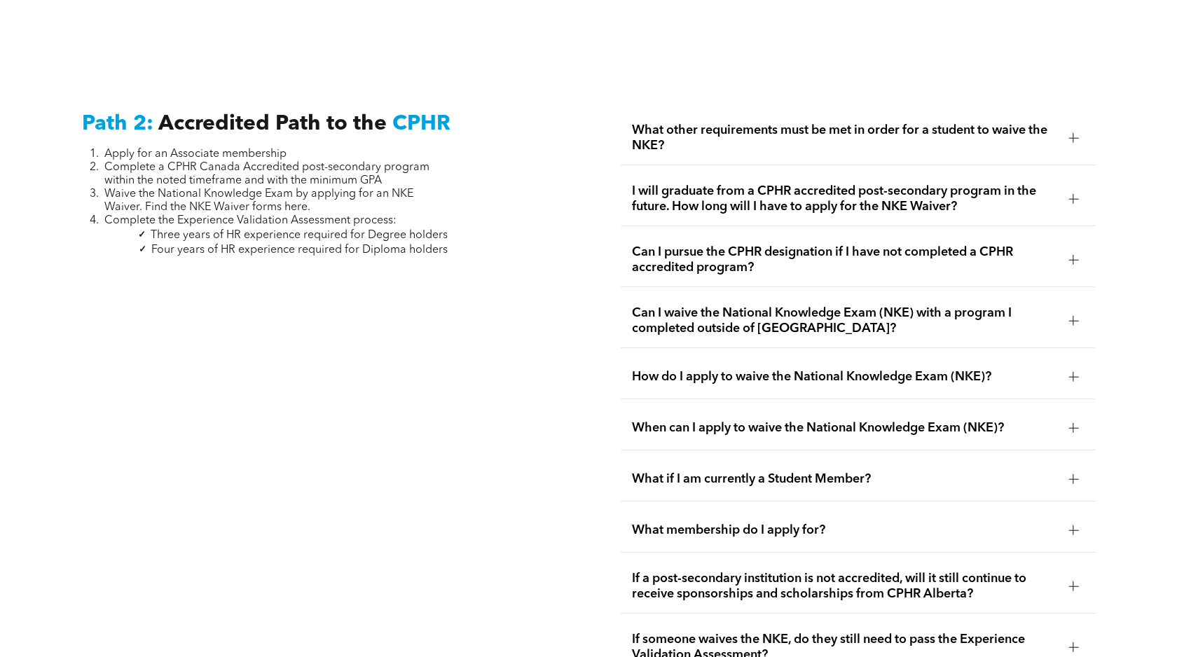
scroll to position [2213, 0]
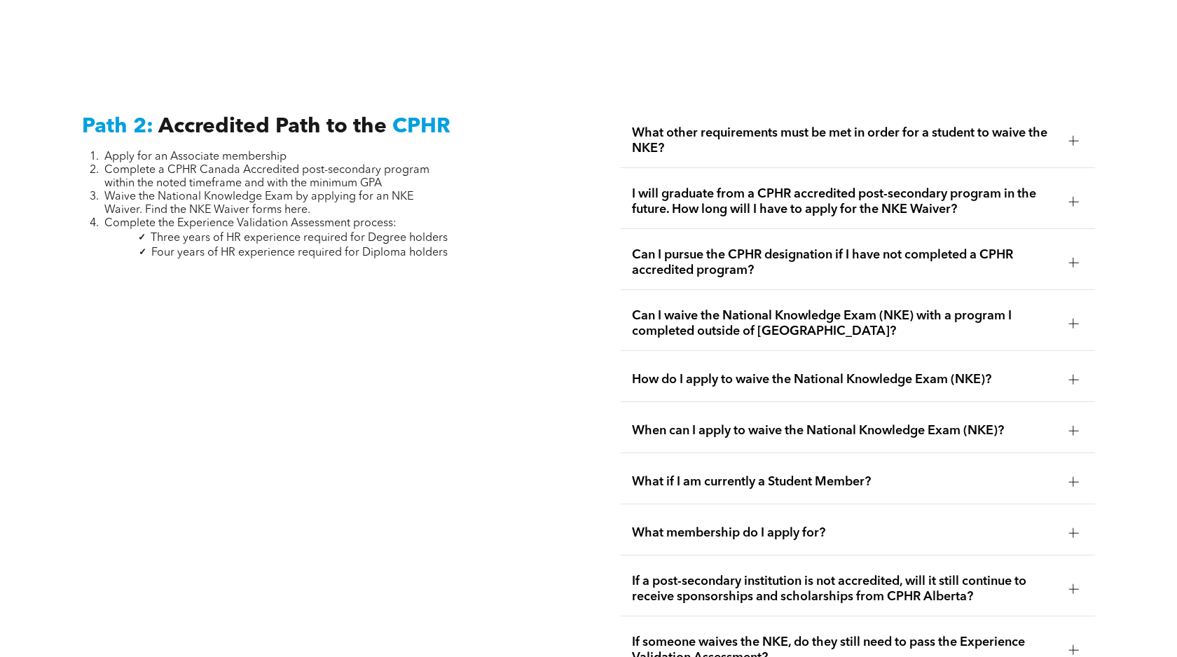
click at [780, 142] on div "What other requirements must be met in order for a student to waive the NKE?" at bounding box center [858, 141] width 475 height 54
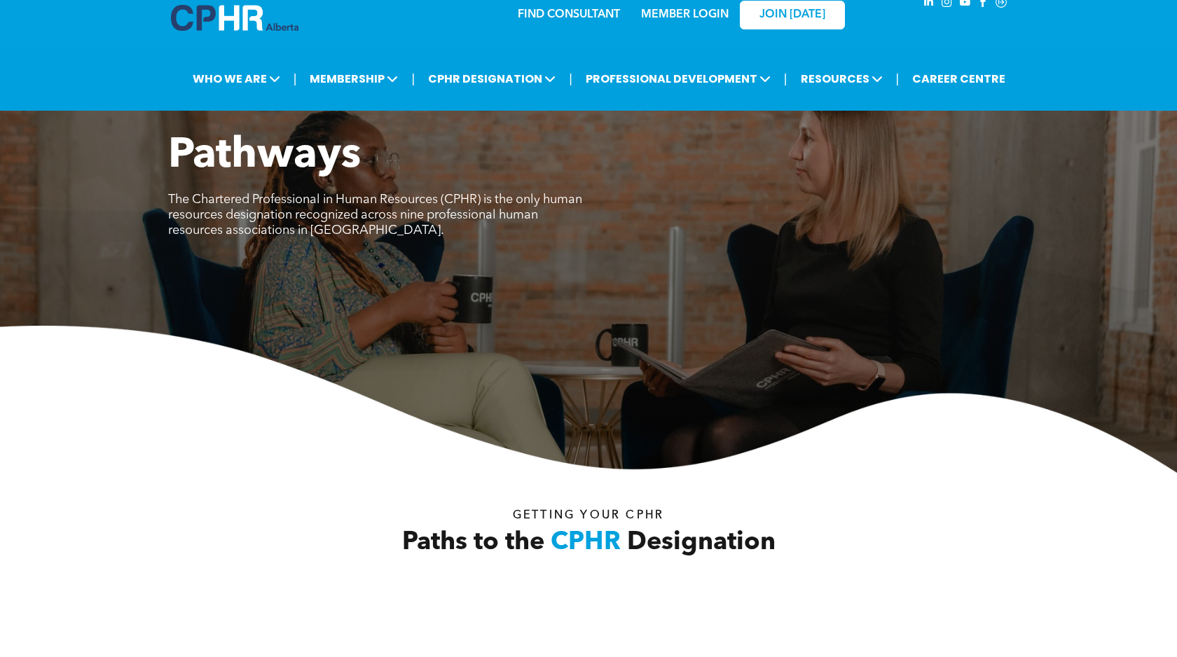
scroll to position [0, 0]
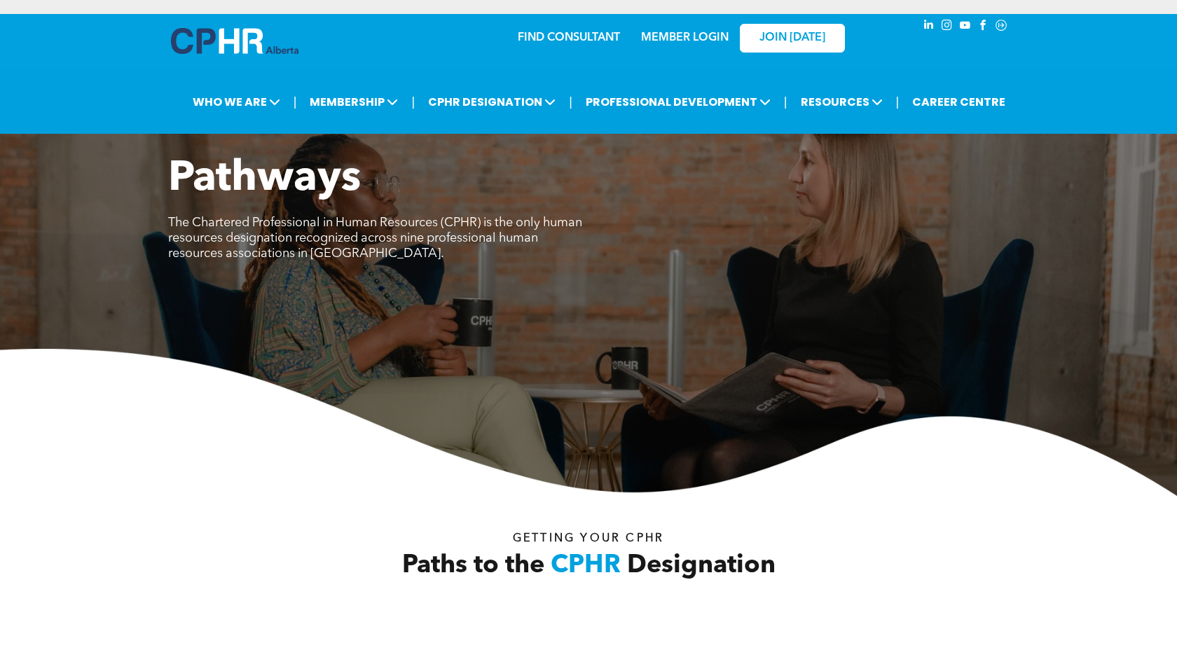
click at [684, 37] on link "MEMBER LOGIN" at bounding box center [685, 37] width 88 height 11
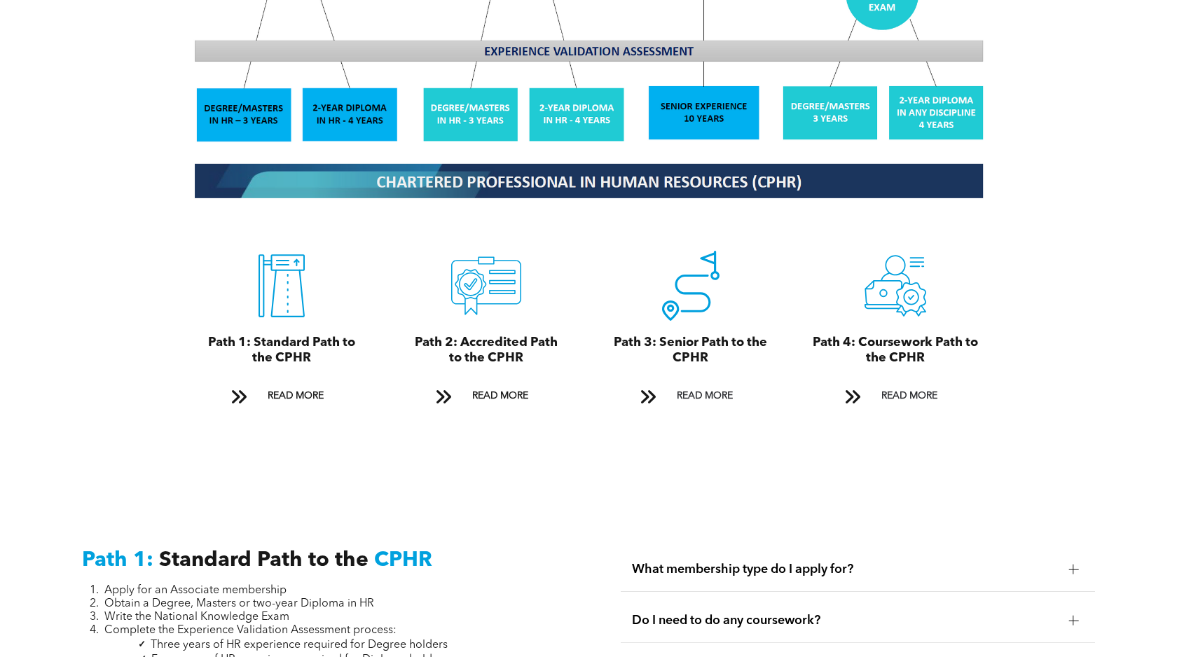
scroll to position [1425, 0]
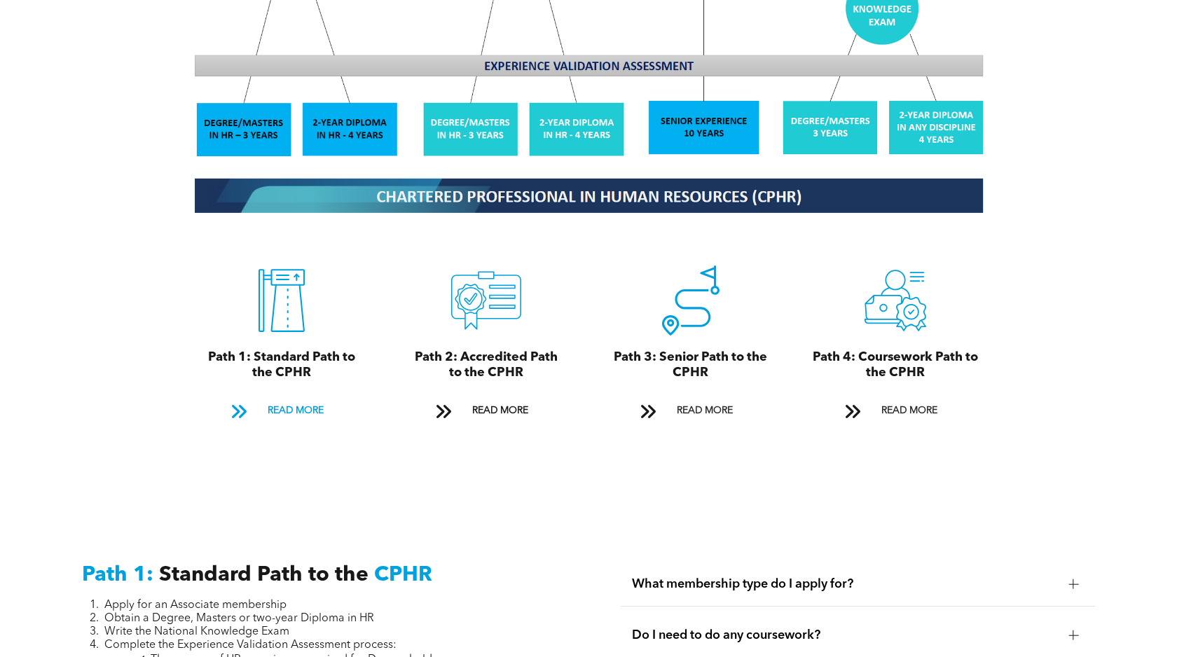
click at [294, 398] on span "READ MORE" at bounding box center [296, 411] width 66 height 26
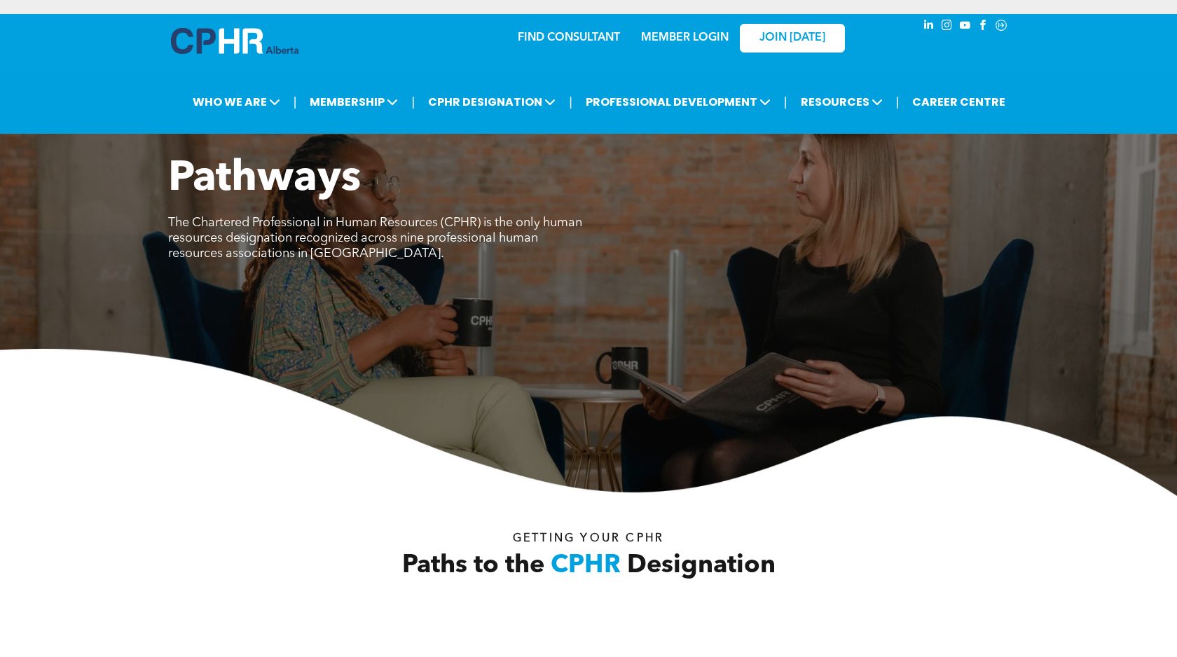
scroll to position [15, 0]
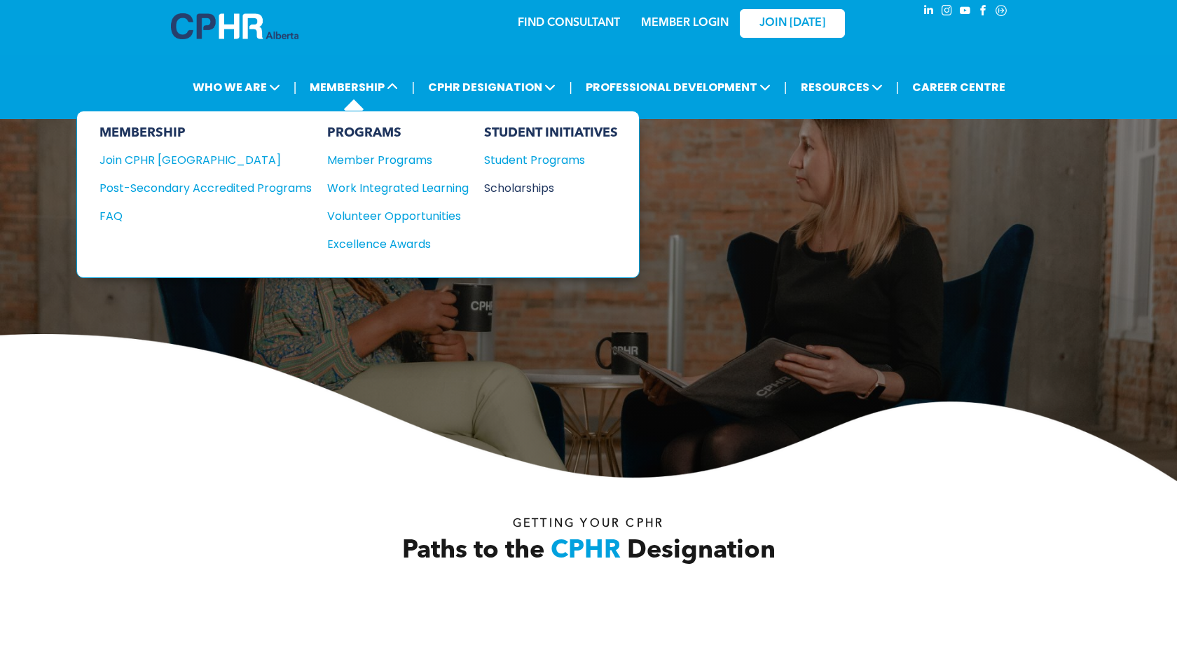
click at [520, 186] on div "Scholarships" at bounding box center [544, 188] width 121 height 18
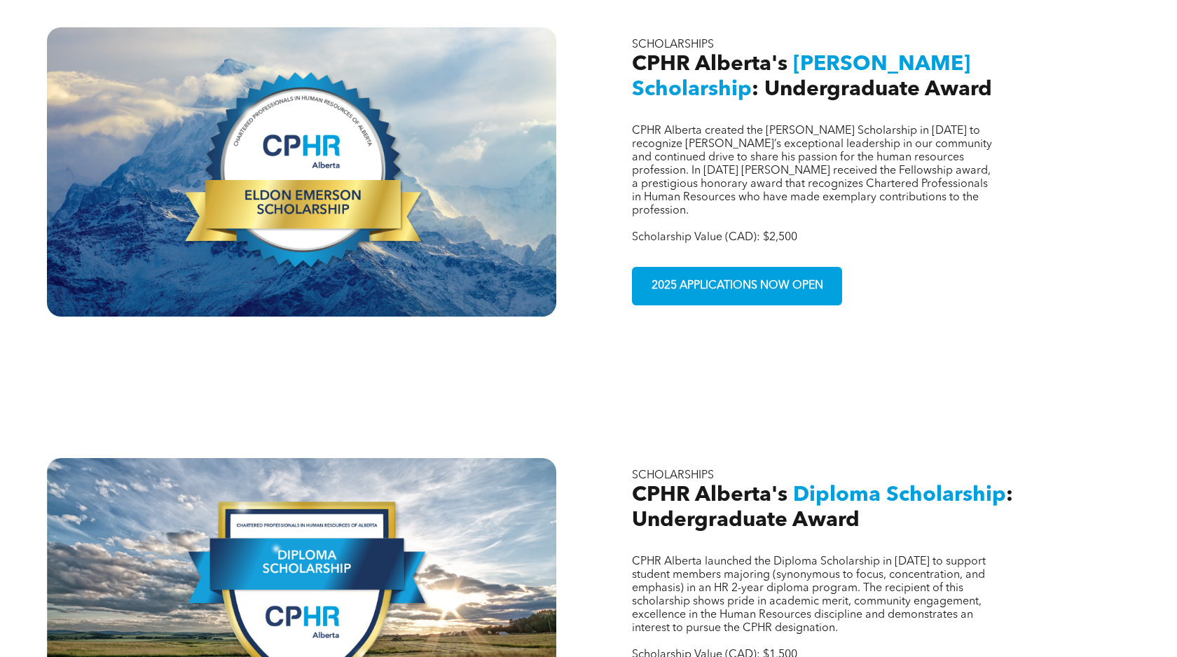
scroll to position [486, 0]
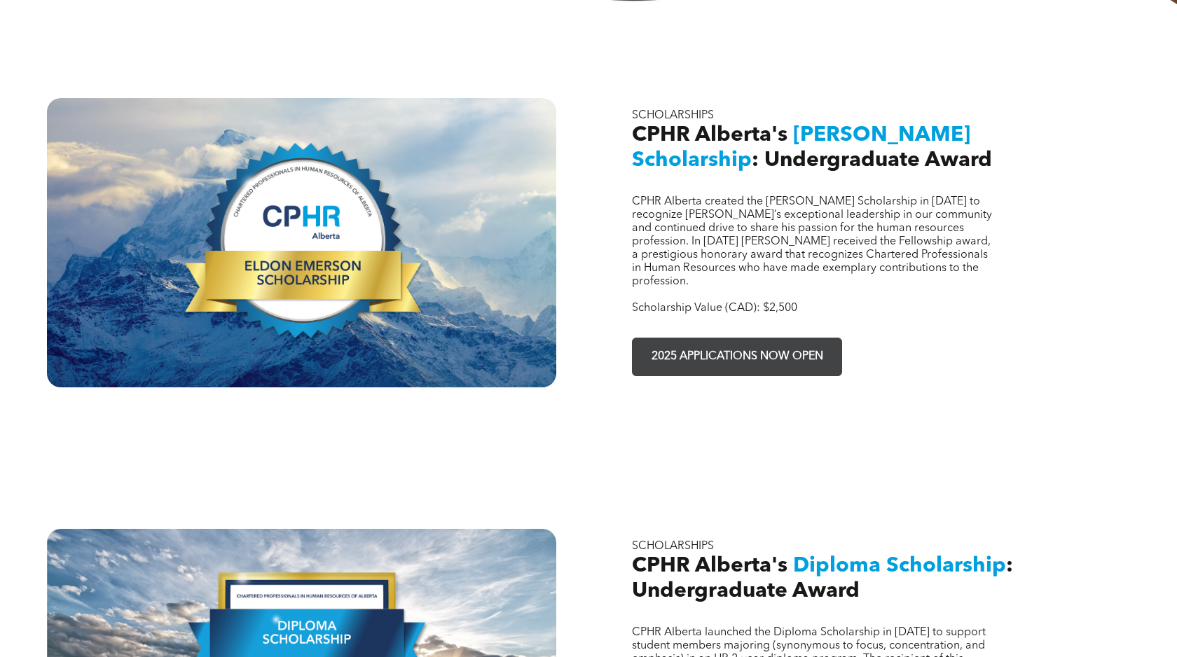
click at [767, 343] on span "2025 APPLICATIONS NOW OPEN" at bounding box center [737, 356] width 181 height 27
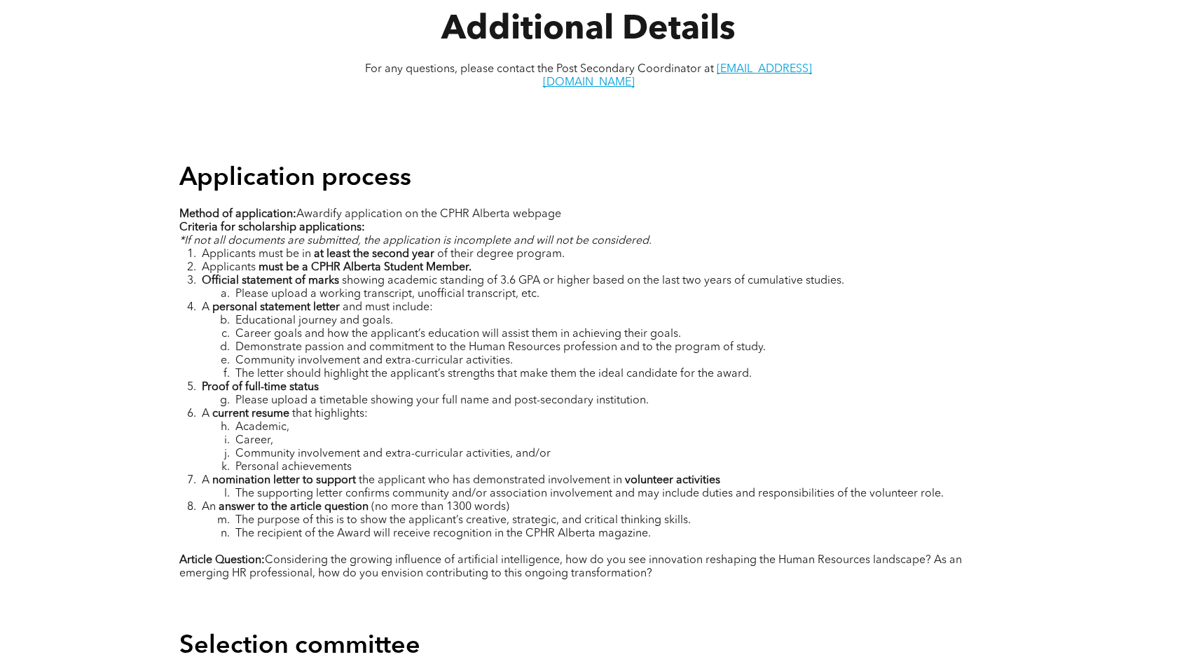
scroll to position [1352, 0]
